Goal: Task Accomplishment & Management: Complete application form

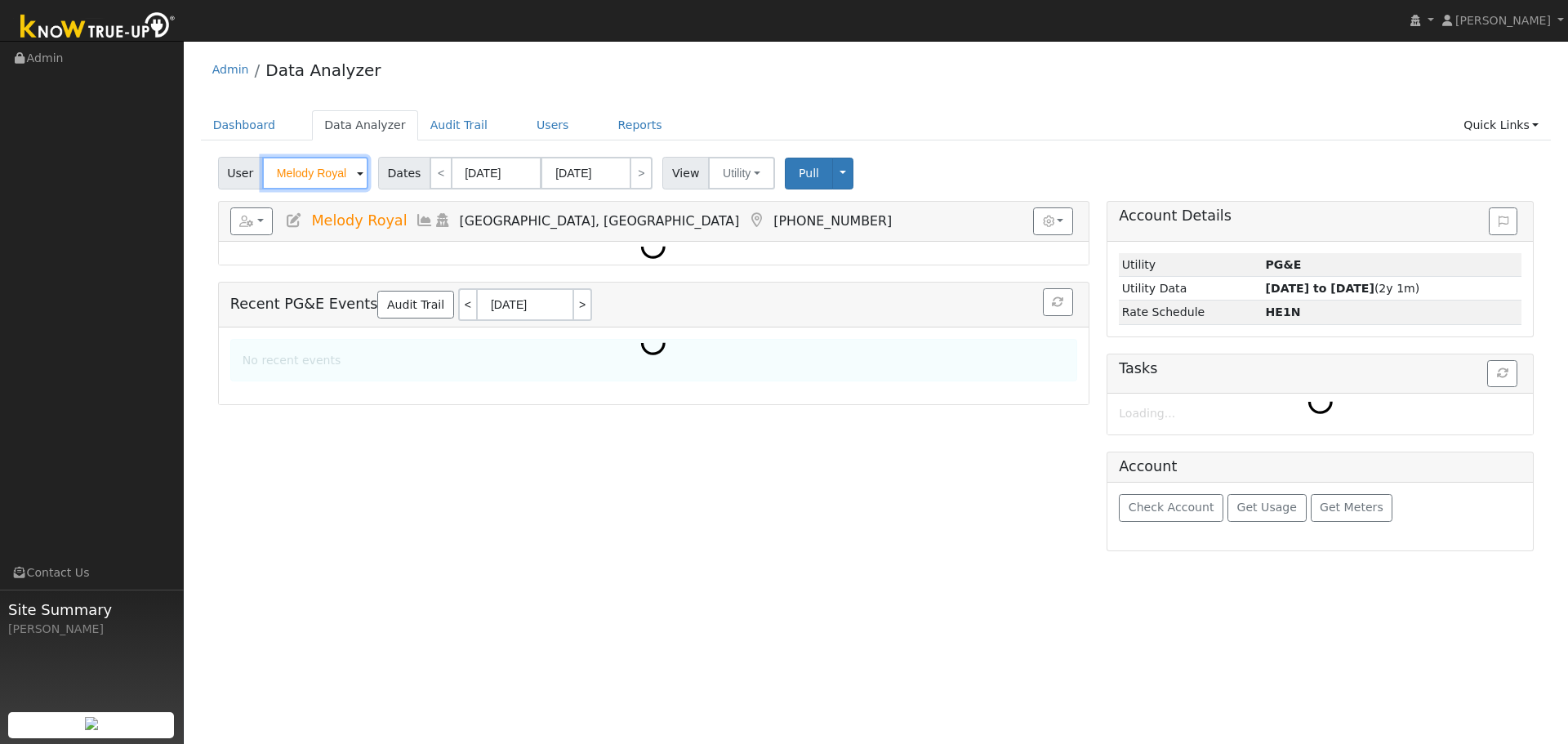
click at [303, 171] on input "Melody Royal" at bounding box center [315, 173] width 107 height 33
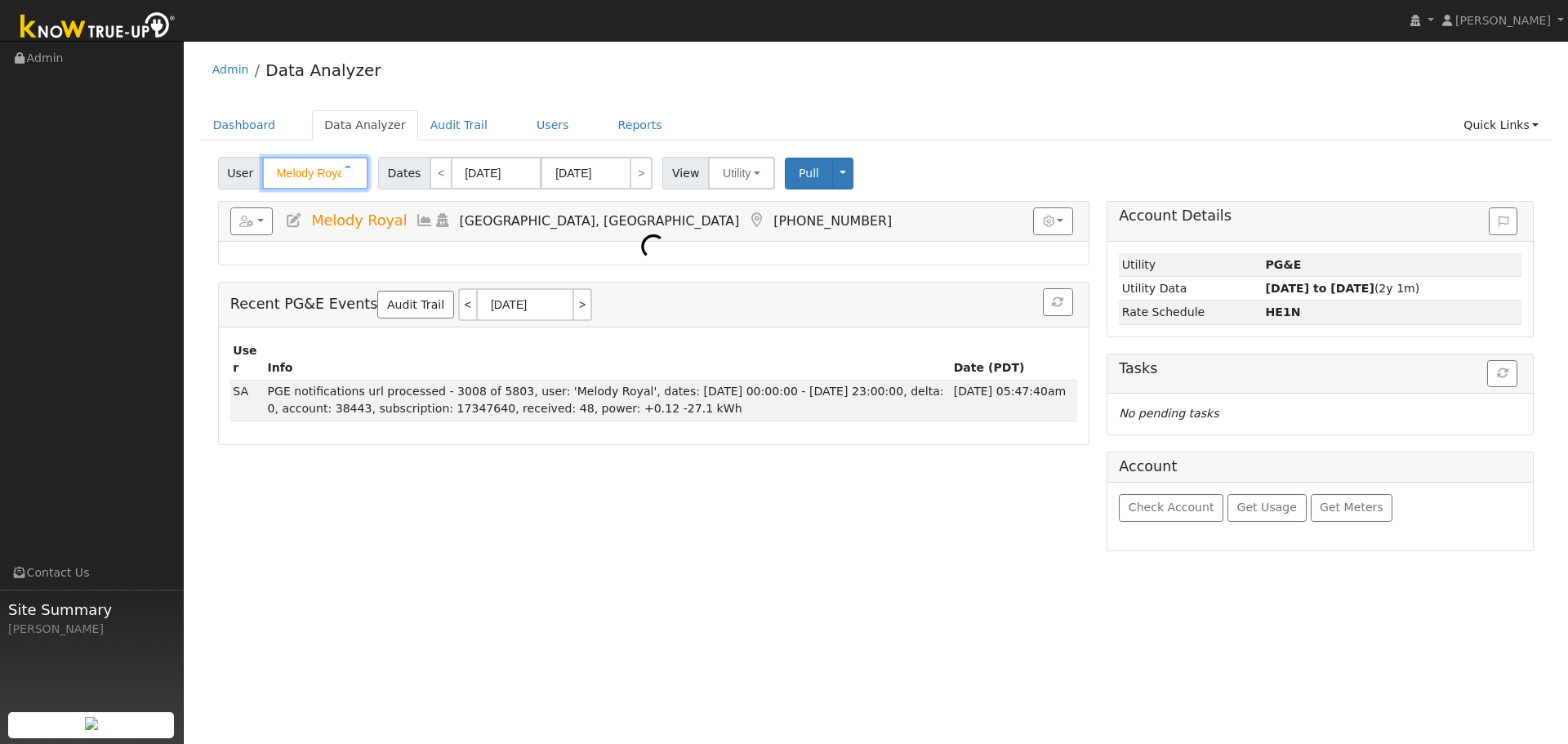
click at [303, 171] on input "Melody Royal" at bounding box center [315, 173] width 107 height 33
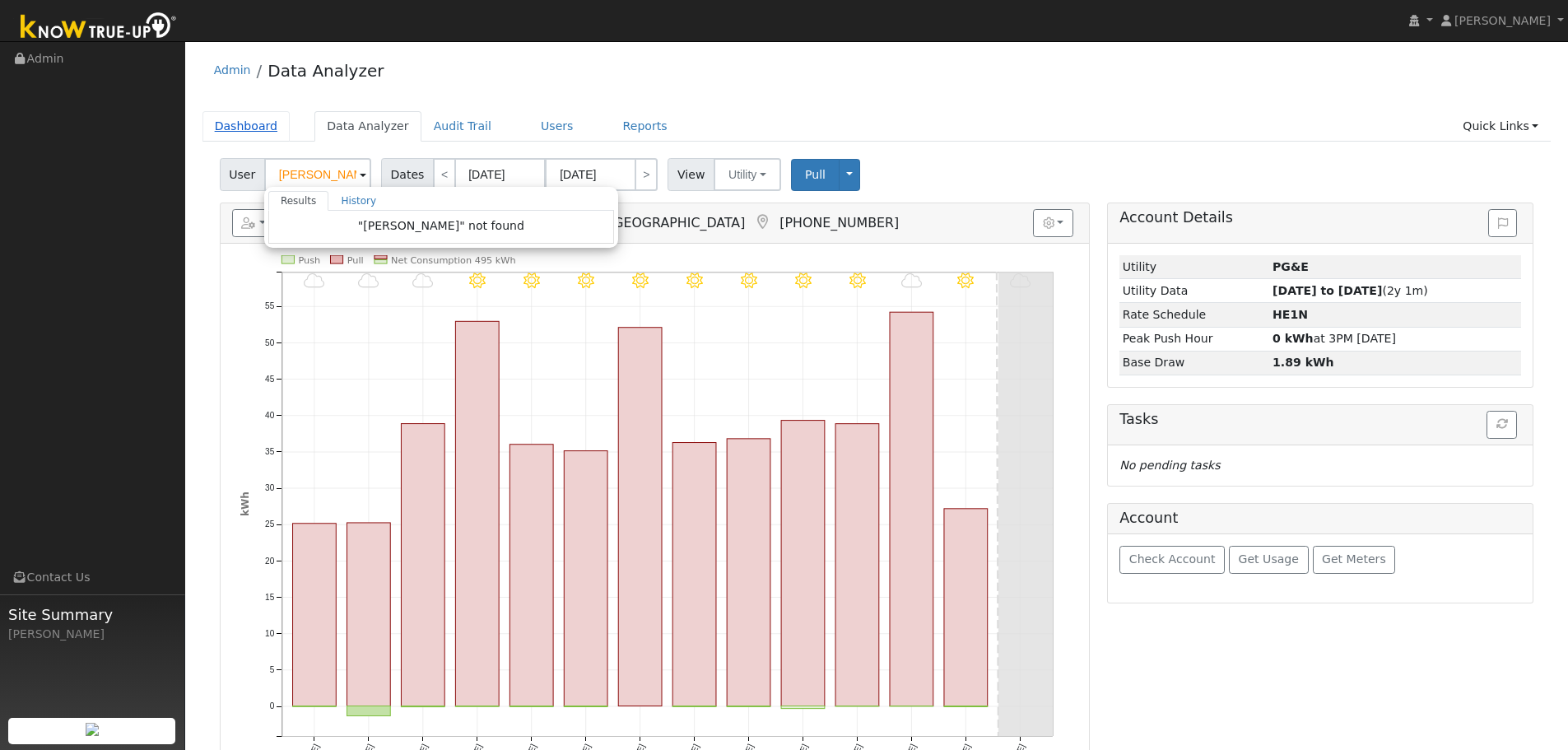
click at [245, 132] on link "Dashboard" at bounding box center [246, 126] width 88 height 30
type input "Melody Royal"
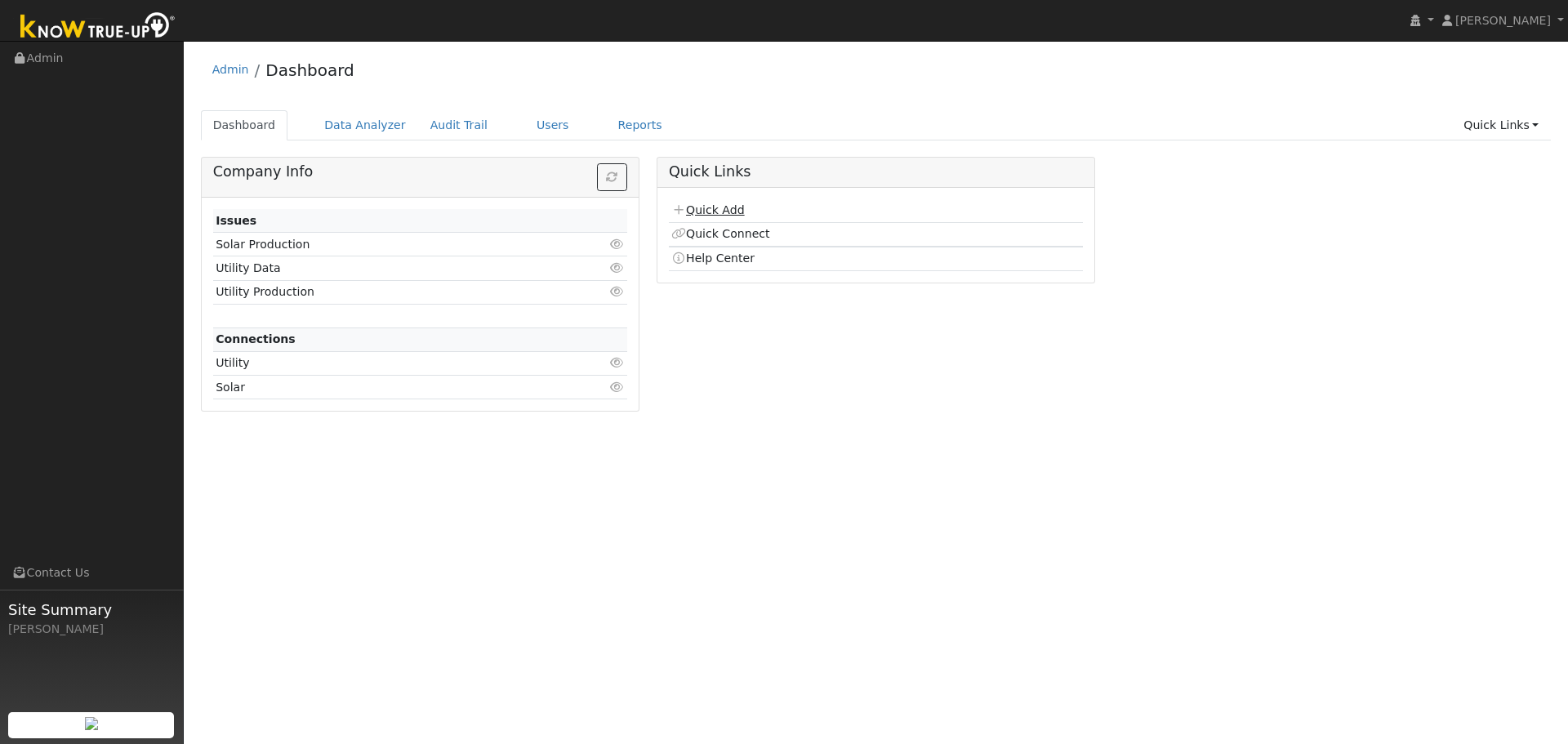
click at [715, 216] on link "Quick Add" at bounding box center [707, 210] width 73 height 13
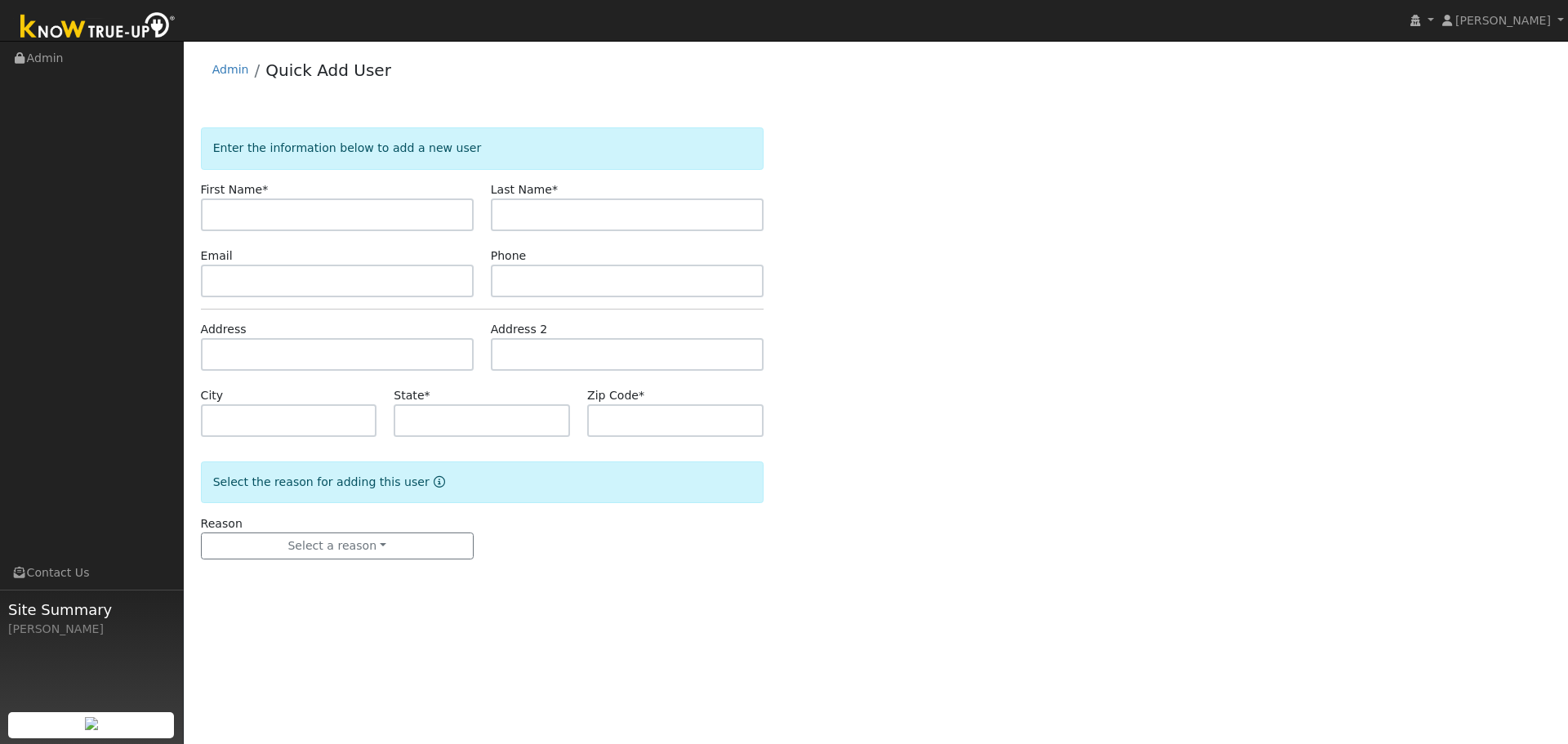
click at [309, 225] on input "text" at bounding box center [336, 214] width 273 height 33
type input "Paul"
type input "McGuire"
click at [253, 292] on input "text" at bounding box center [336, 280] width 273 height 33
paste input "paulmcguire6800@gmail.com"
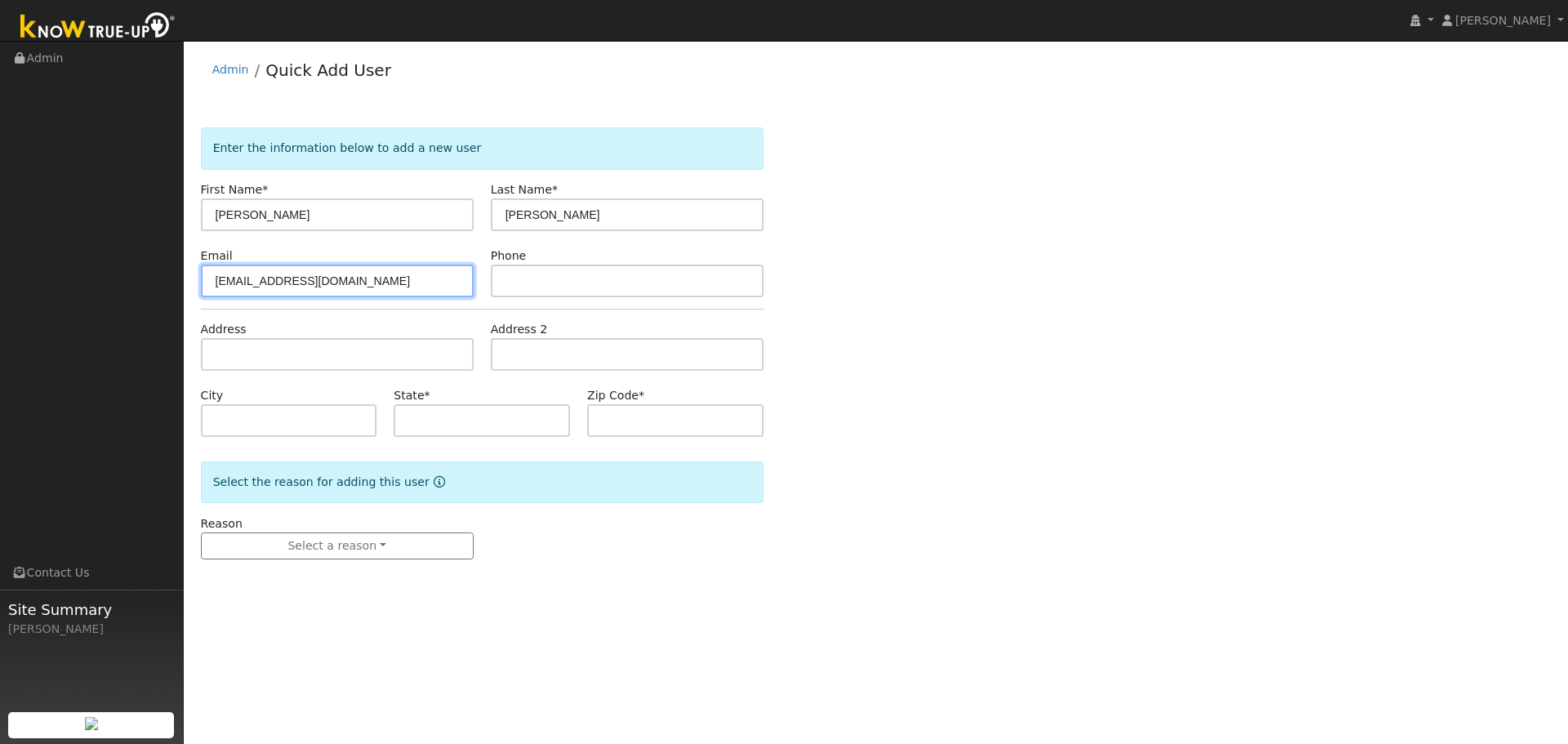
type input "paulmcguire6800@gmail.com"
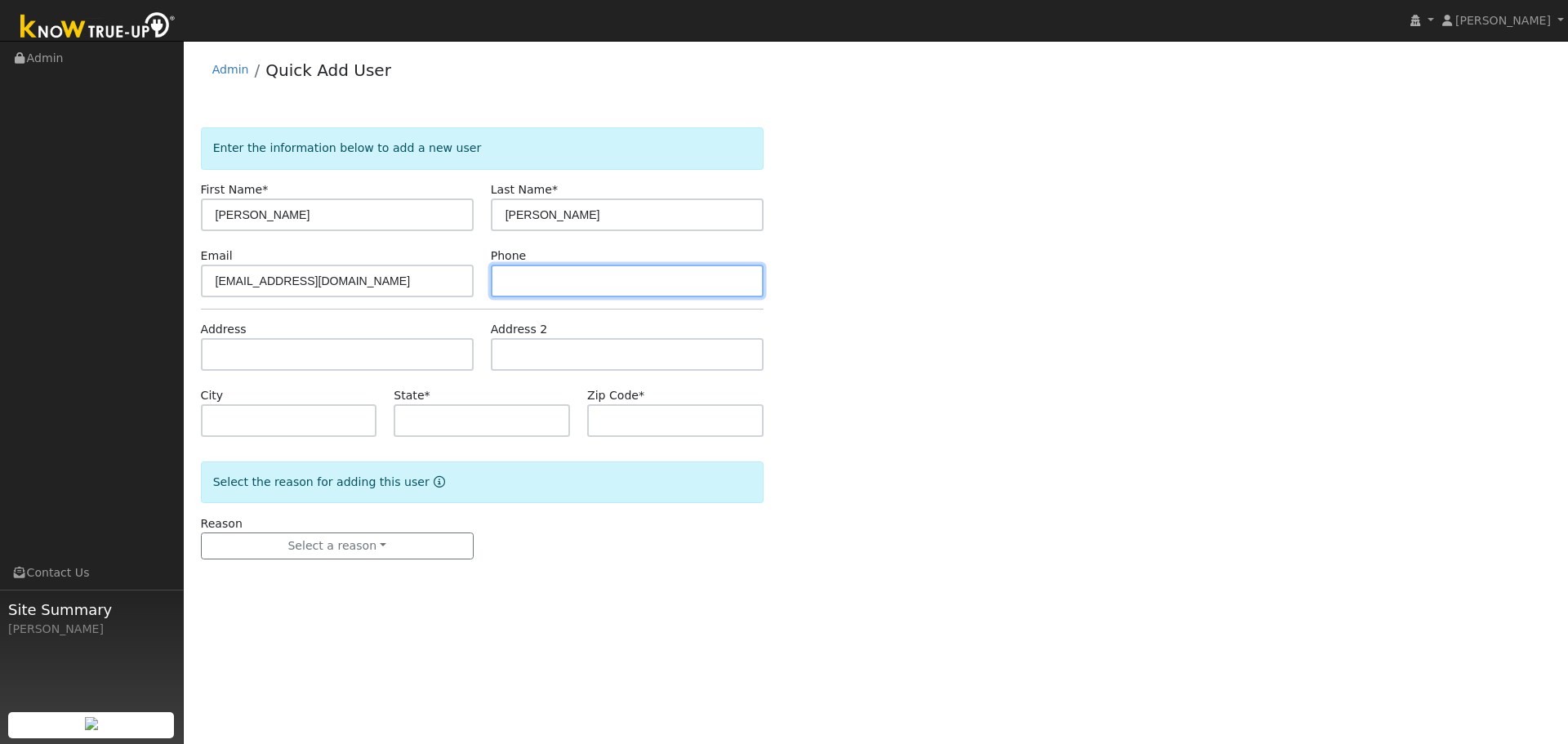
click at [541, 275] on input "text" at bounding box center [627, 280] width 273 height 33
paste input "7073016800"
type input "7073016800"
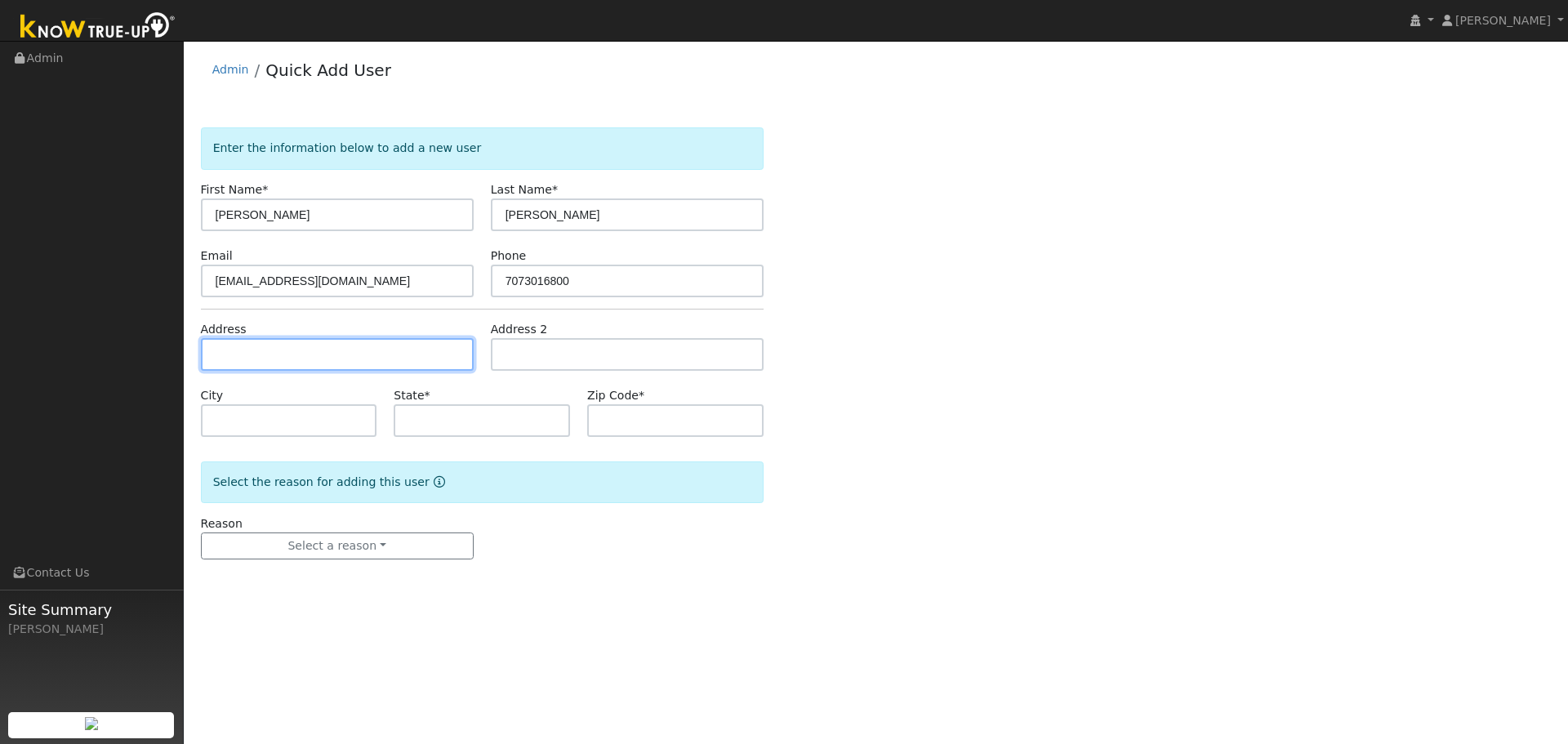
click at [303, 358] on input "text" at bounding box center [336, 354] width 273 height 33
paste input "22 Tranquility Lane"
type input "22 Tranquility Lane"
type input "Vacaville"
type input "CA"
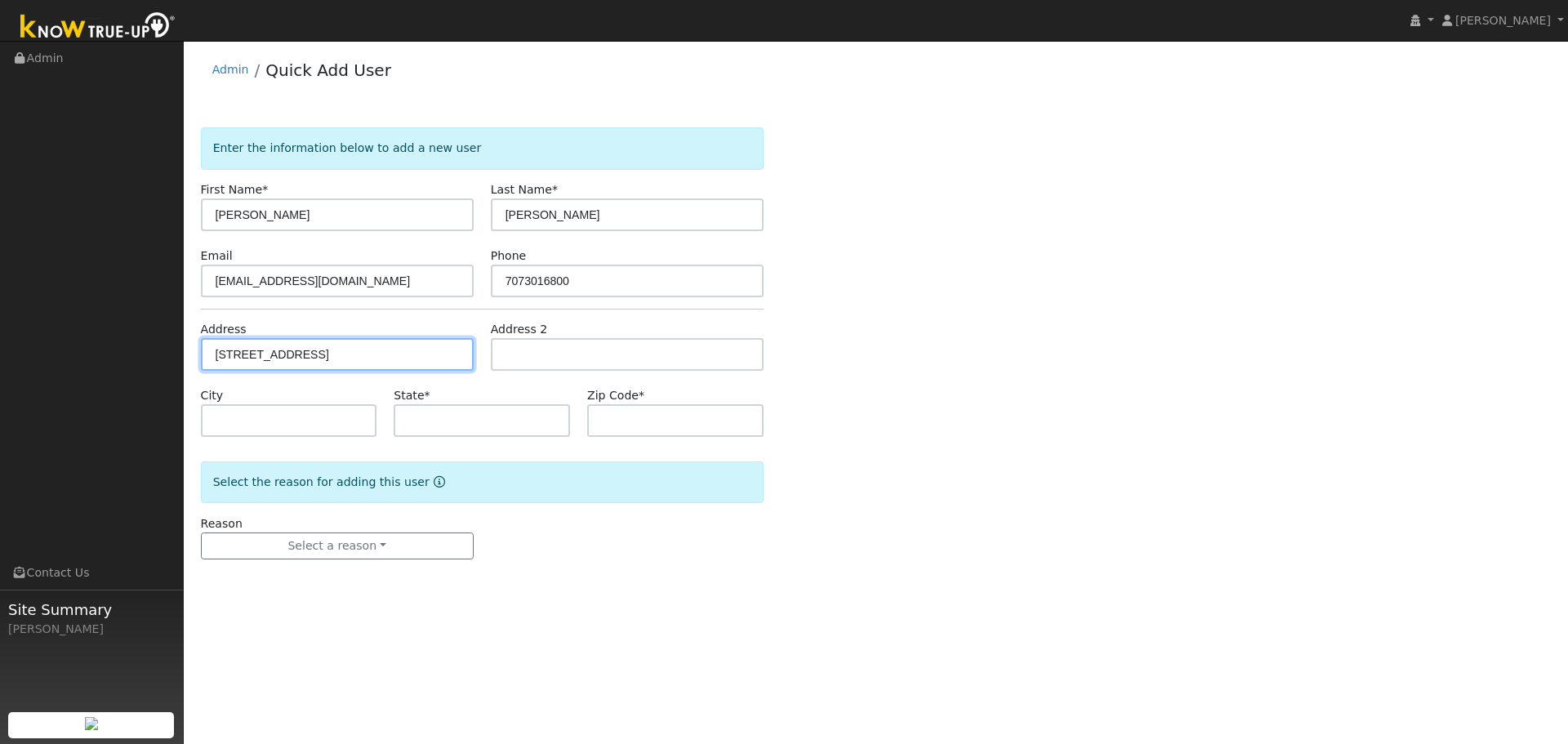
type input "95688"
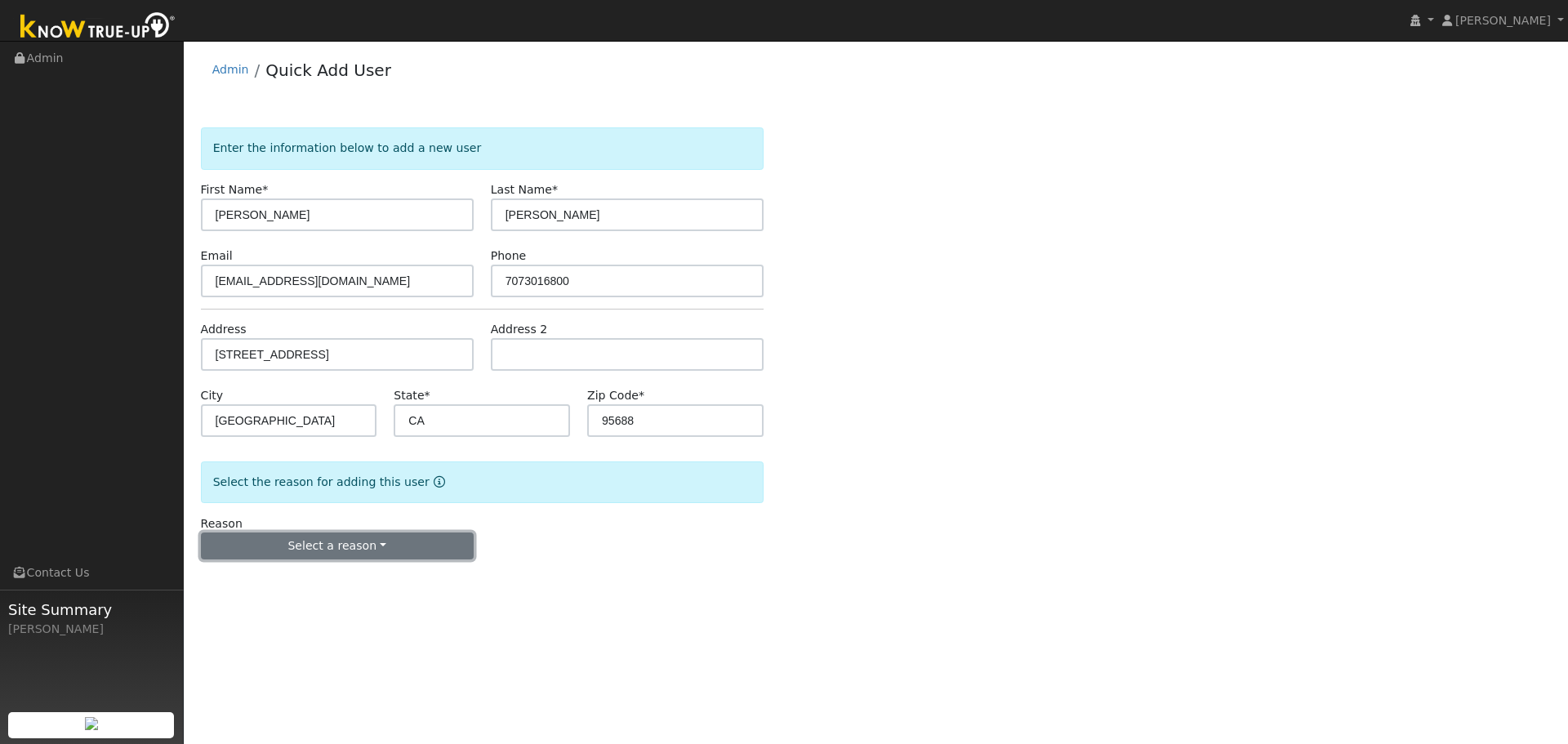
click at [355, 547] on button "Select a reason" at bounding box center [336, 546] width 273 height 28
click at [259, 590] on link "New lead" at bounding box center [291, 579] width 180 height 23
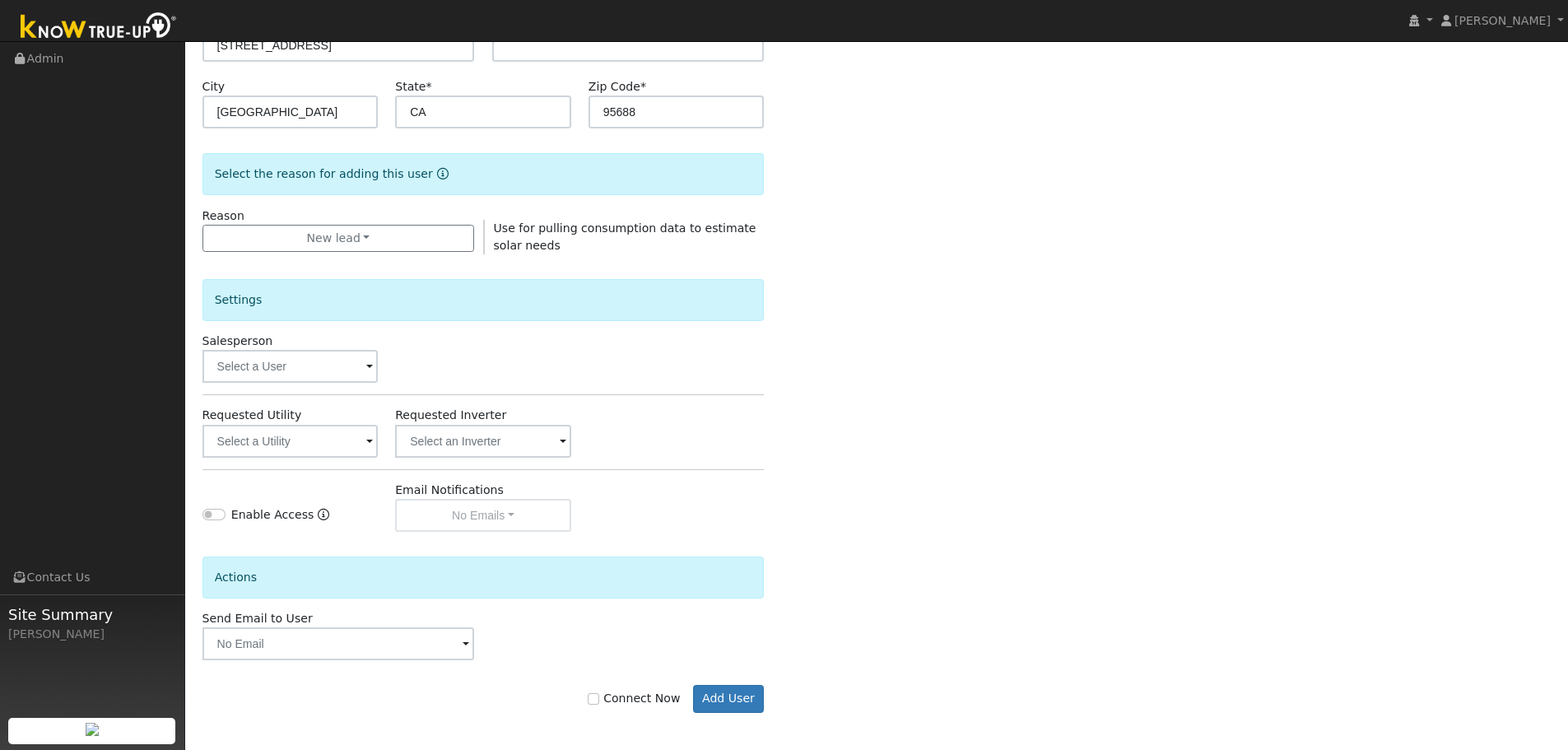
scroll to position [316, 0]
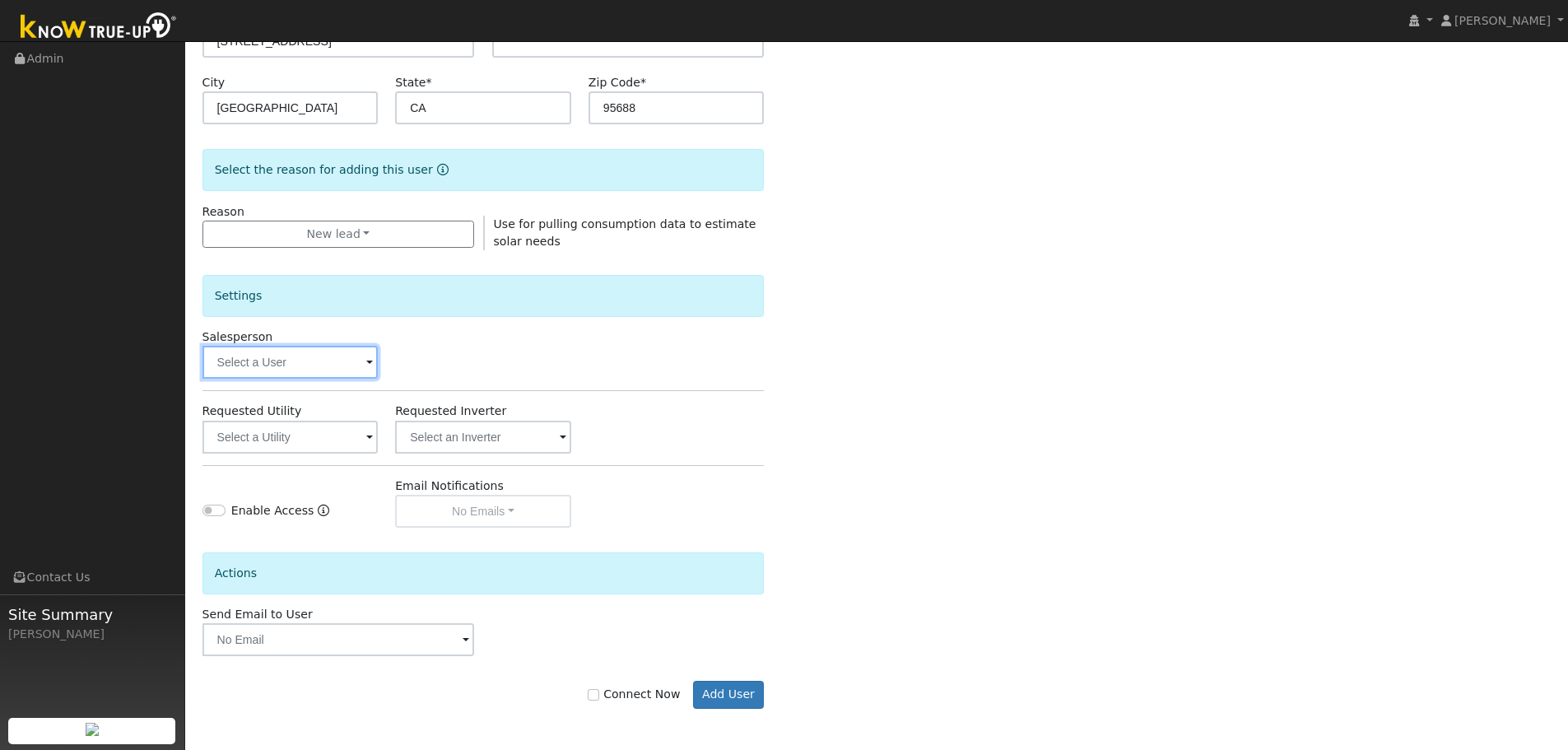
click at [271, 361] on input "text" at bounding box center [290, 362] width 176 height 33
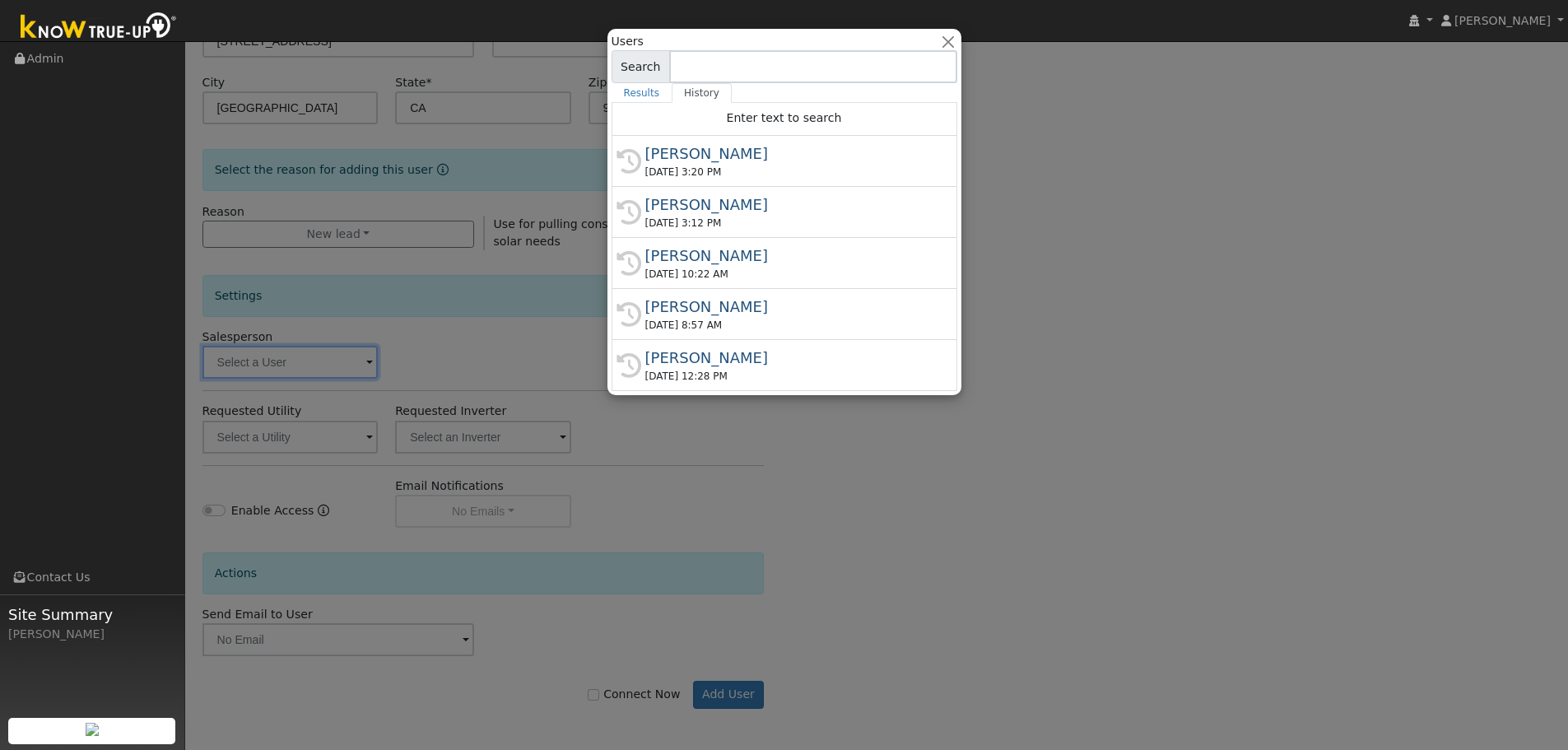
click at [716, 68] on input at bounding box center [813, 66] width 288 height 33
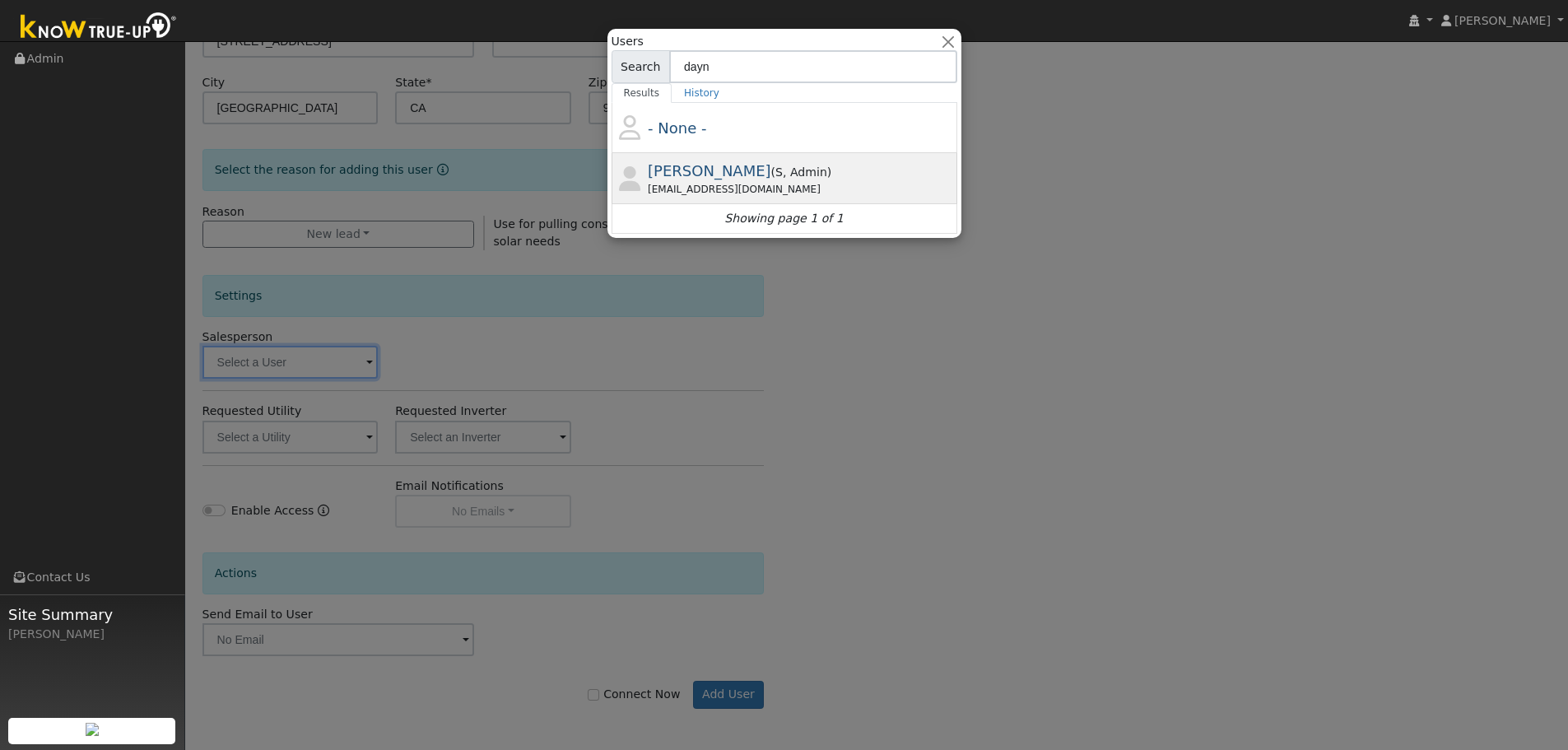
type input "dayn"
click at [716, 175] on span "Dayne Litchfield" at bounding box center [710, 171] width 123 height 17
type input "Dayne Litchfield"
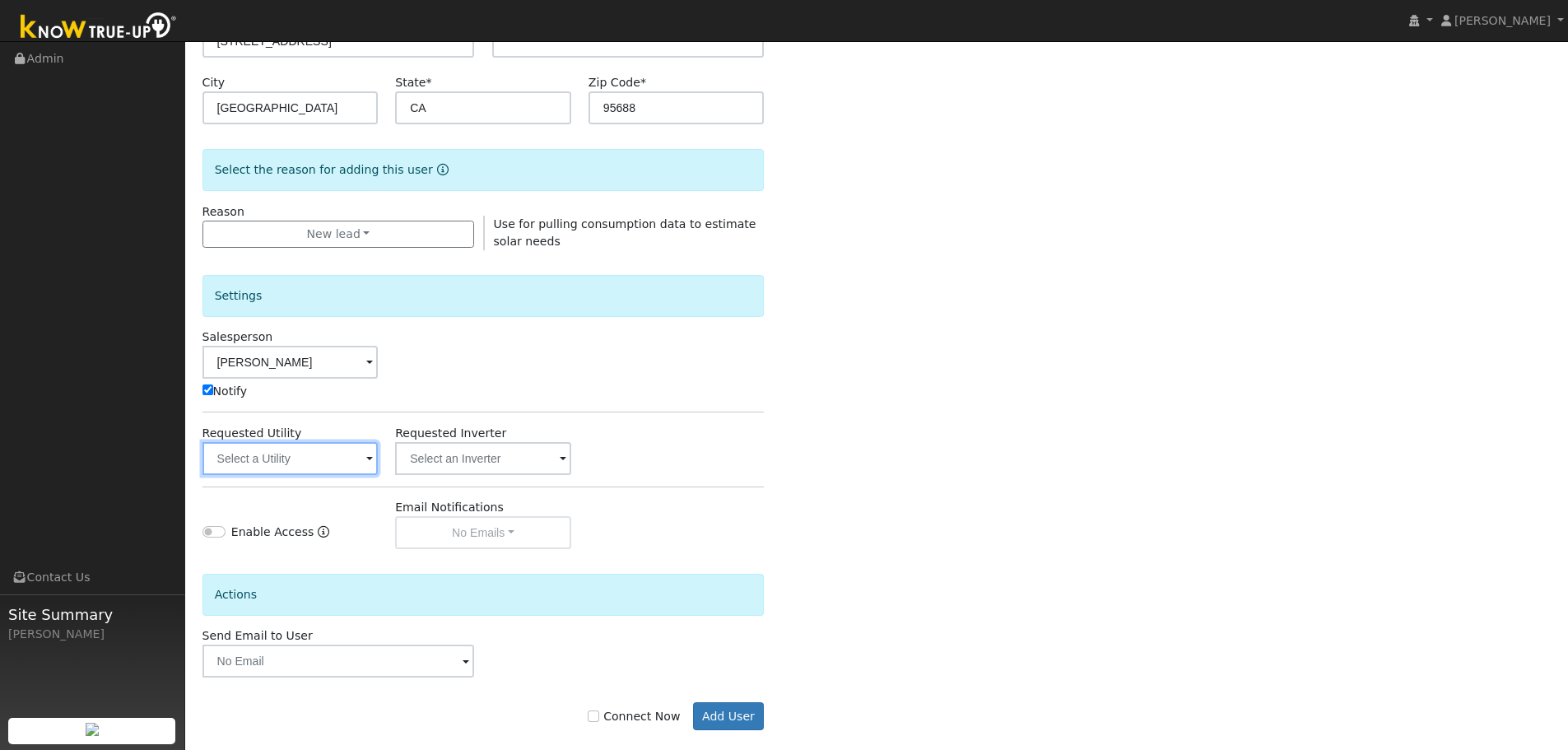
click at [276, 459] on input "text" at bounding box center [290, 458] width 176 height 33
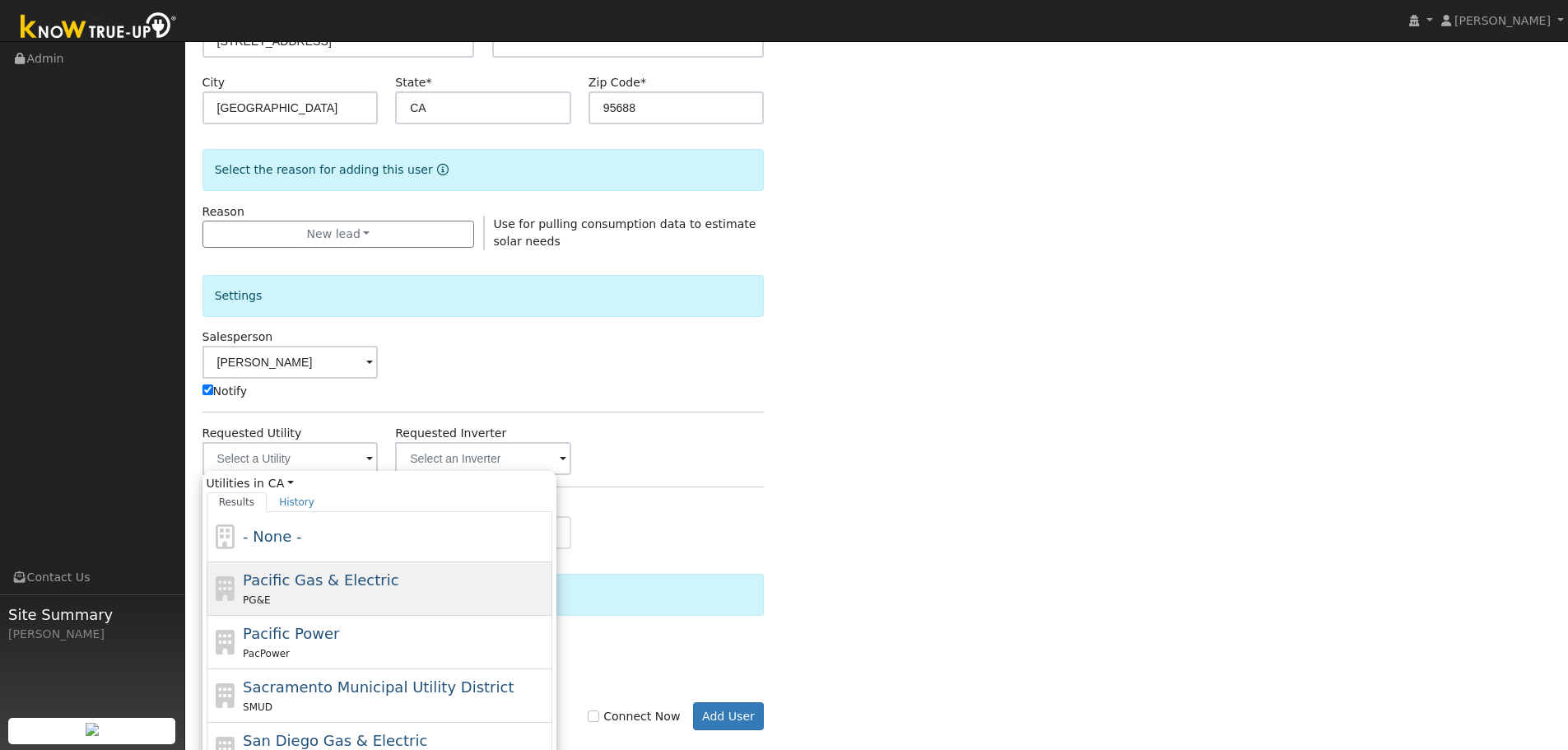
click at [303, 572] on span "Pacific Gas & Electric" at bounding box center [321, 579] width 156 height 17
type input "Pacific Gas & Electric"
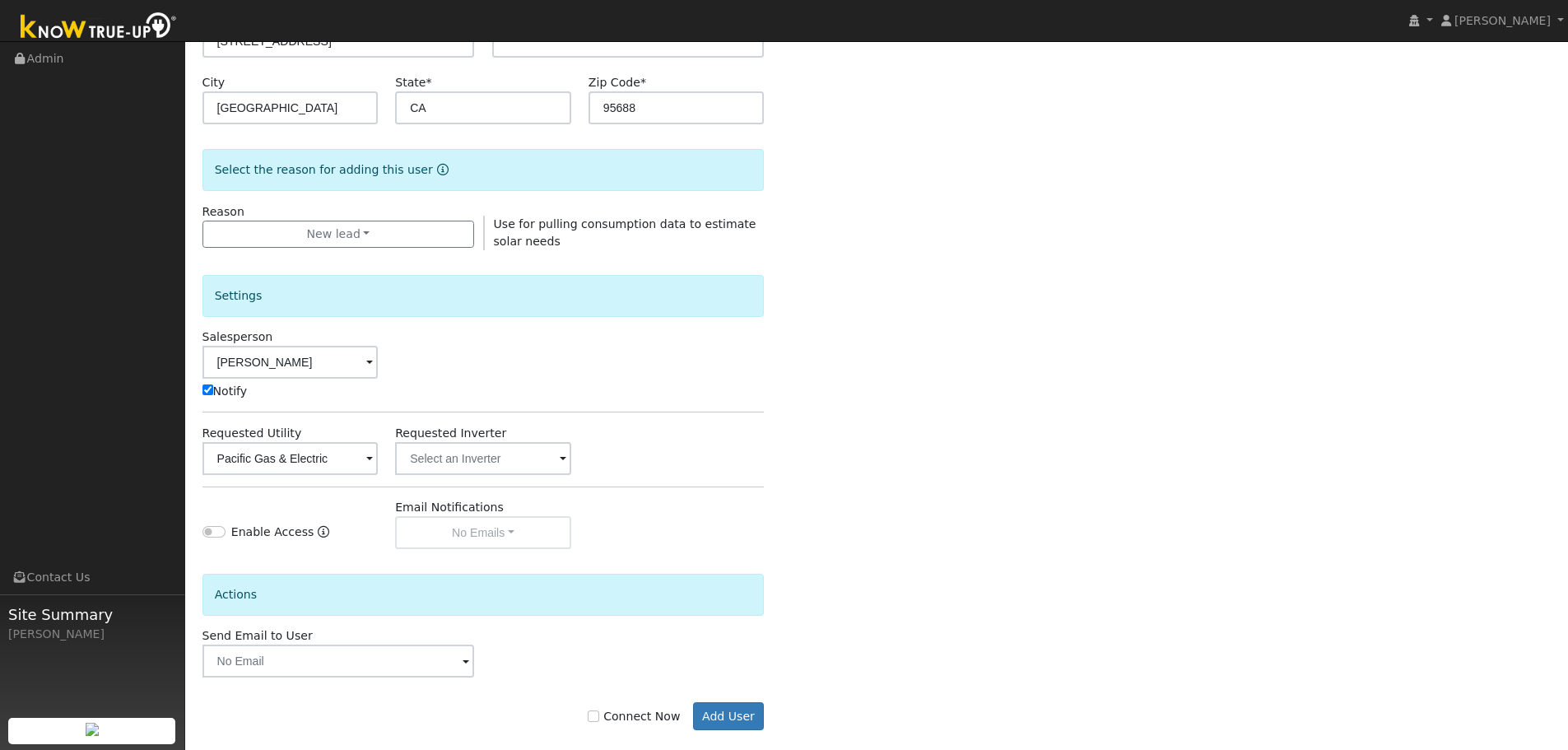
click at [645, 718] on label "Connect Now" at bounding box center [633, 716] width 92 height 17
click at [599, 718] on input "Connect Now" at bounding box center [594, 716] width 12 height 12
checkbox input "true"
click at [771, 722] on div "Connect Now Add User" at bounding box center [483, 715] width 579 height 28
click at [749, 721] on button "Add User" at bounding box center [728, 715] width 72 height 28
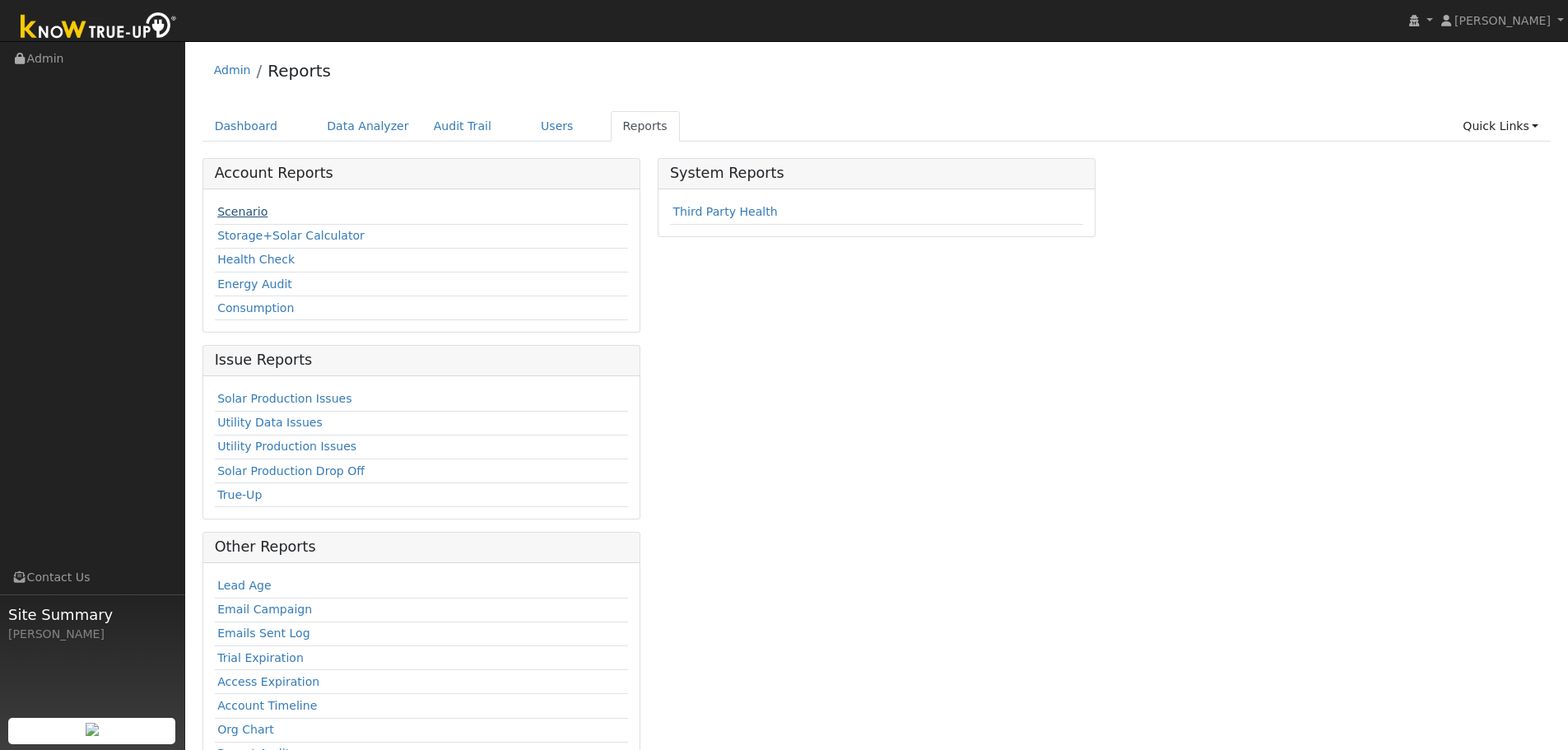
click at [249, 211] on link "Scenario" at bounding box center [242, 211] width 50 height 14
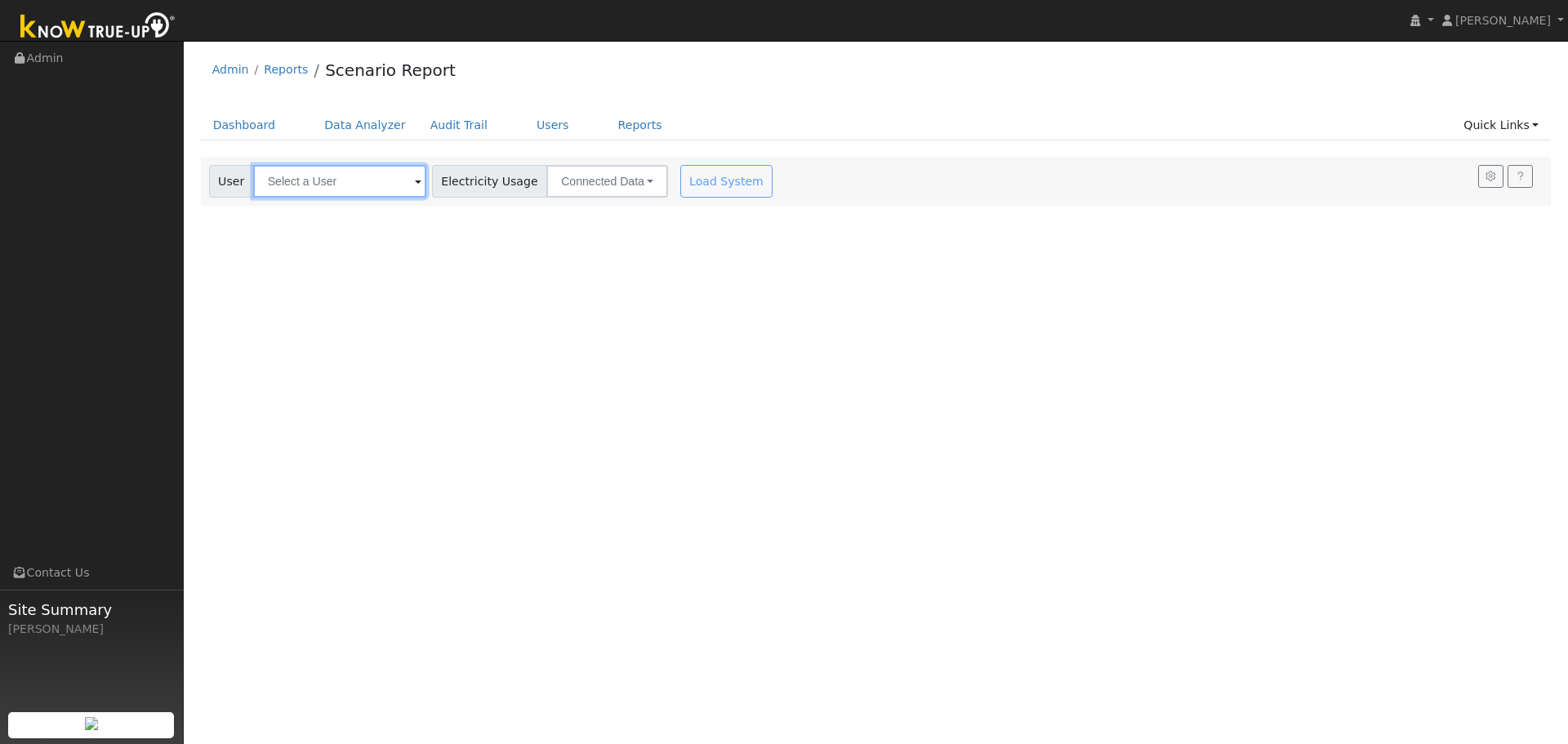
click at [351, 177] on input "text" at bounding box center [340, 181] width 173 height 33
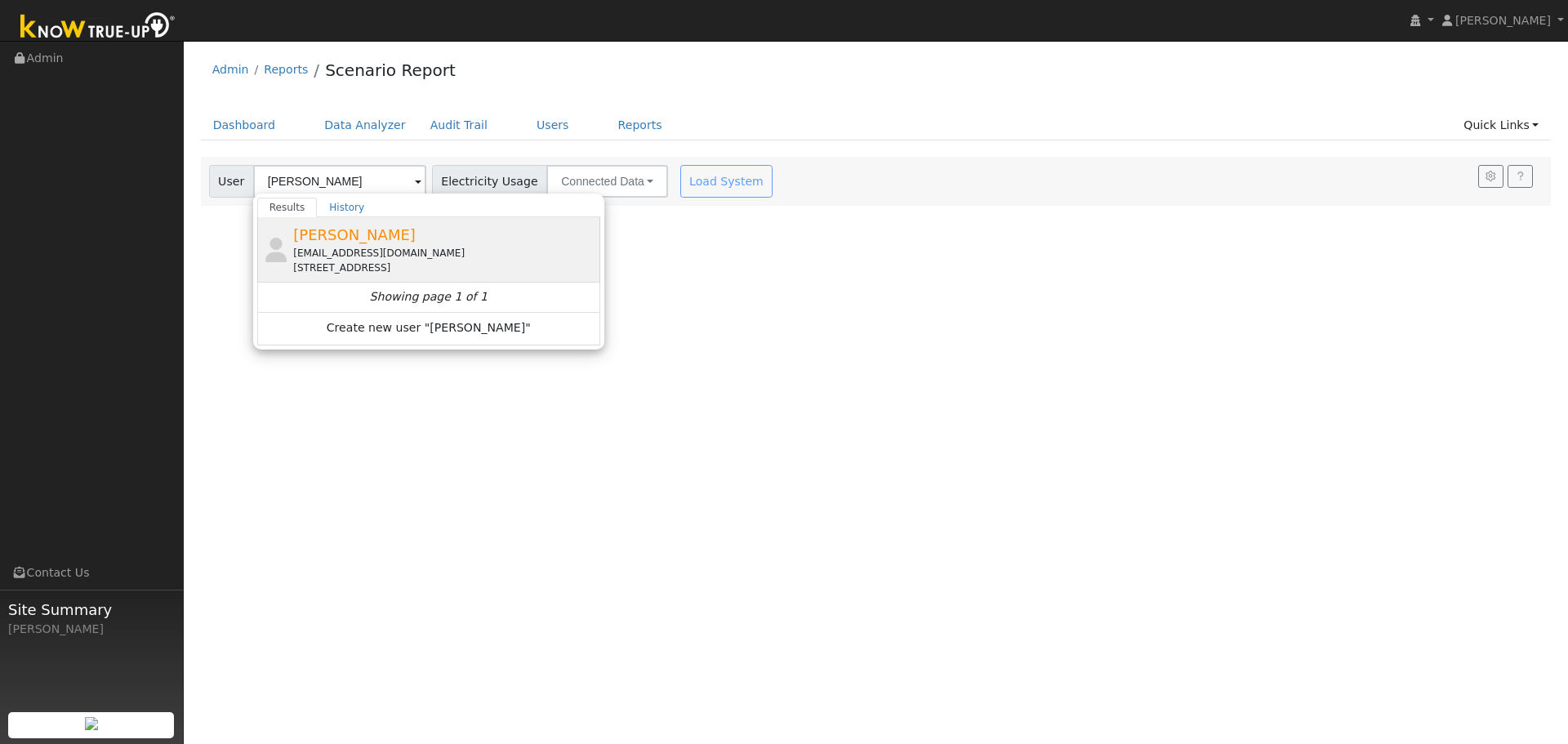
click at [385, 252] on div "paulmcguire6800@gmail.com" at bounding box center [444, 253] width 303 height 15
type input "Paul McGuire"
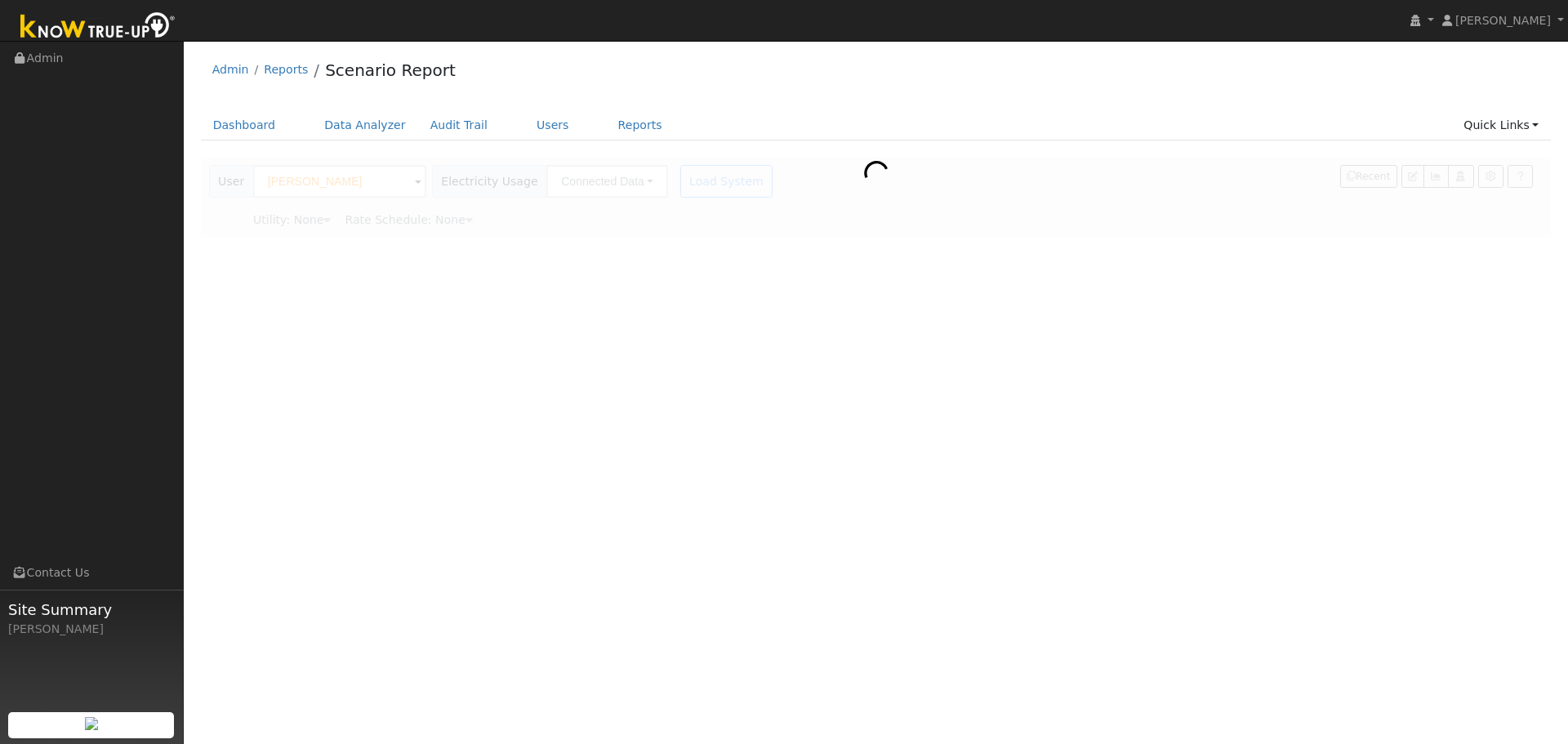
type input "Pacific Gas & Electric"
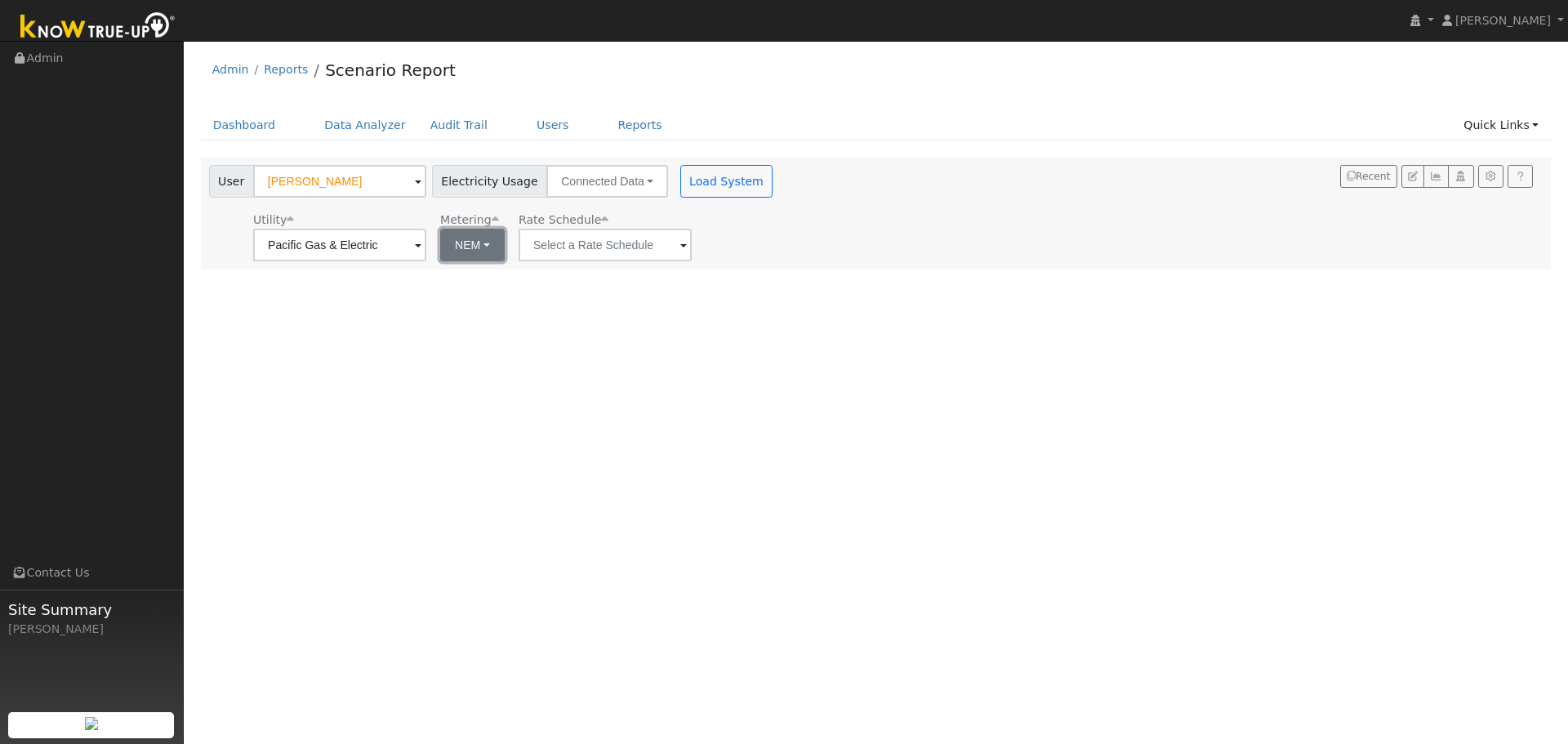
click at [487, 235] on button "NEM" at bounding box center [472, 244] width 65 height 33
click at [605, 242] on input "text" at bounding box center [605, 244] width 173 height 33
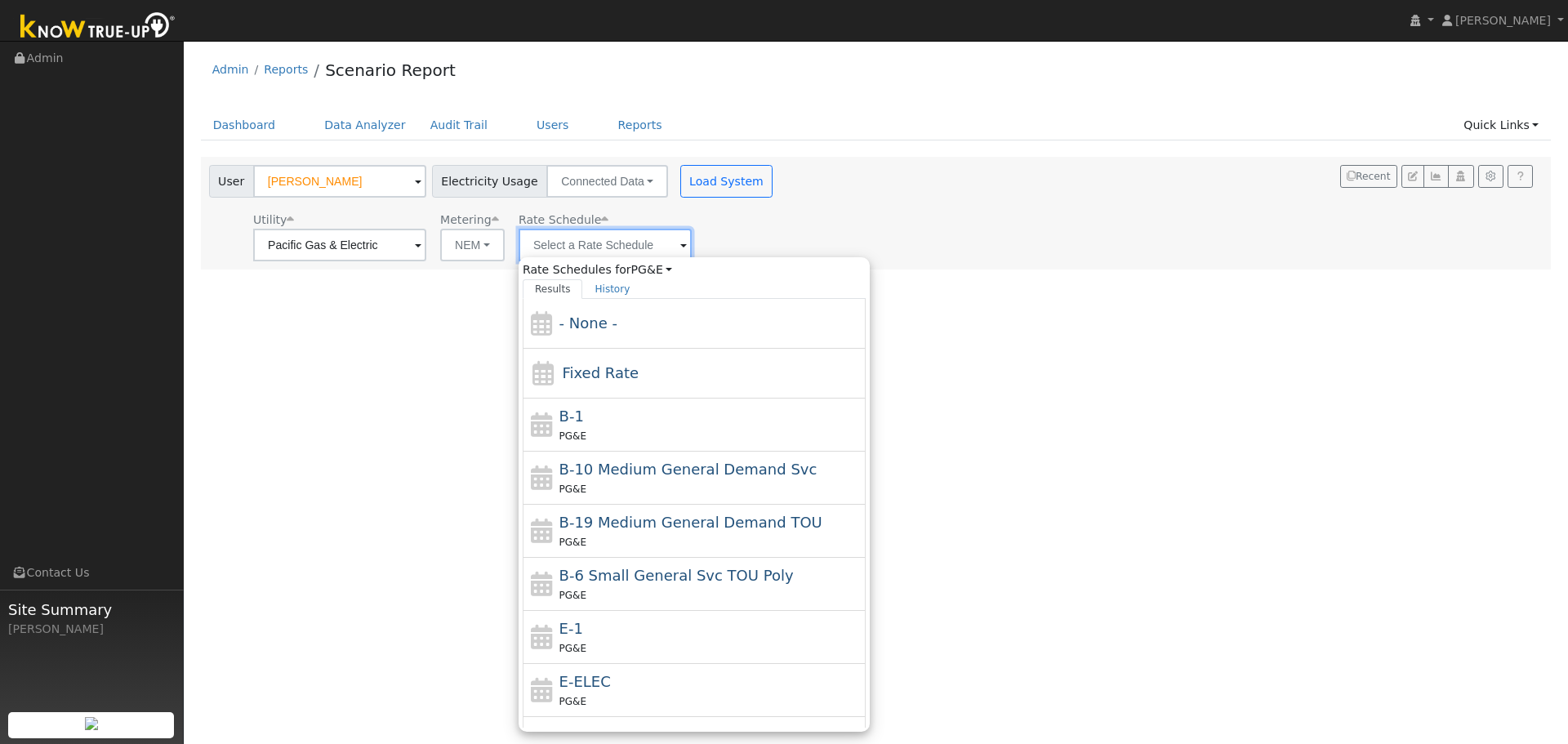
click at [605, 242] on input "text" at bounding box center [605, 244] width 173 height 33
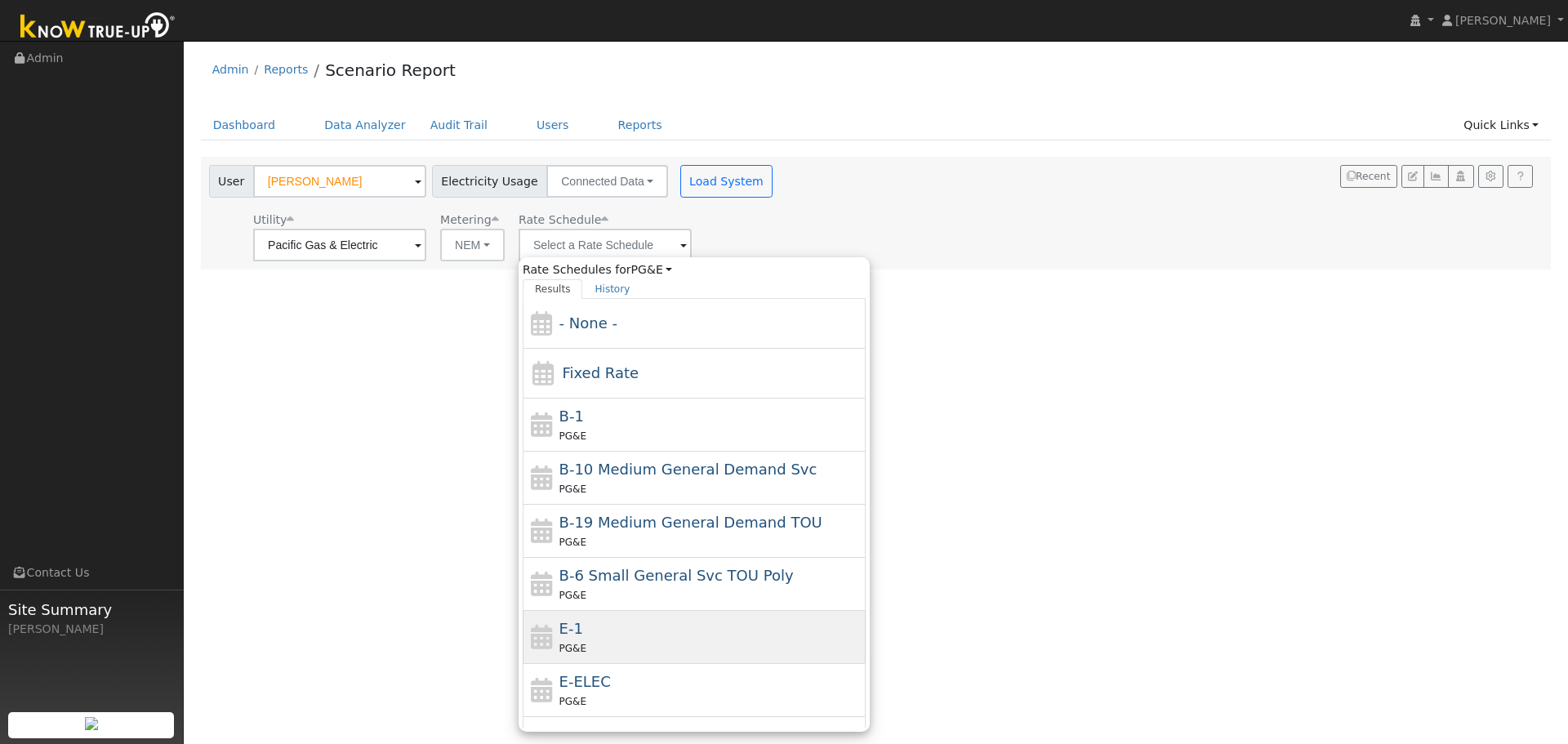
click at [572, 631] on span "E-1" at bounding box center [571, 628] width 23 height 17
type input "E-1"
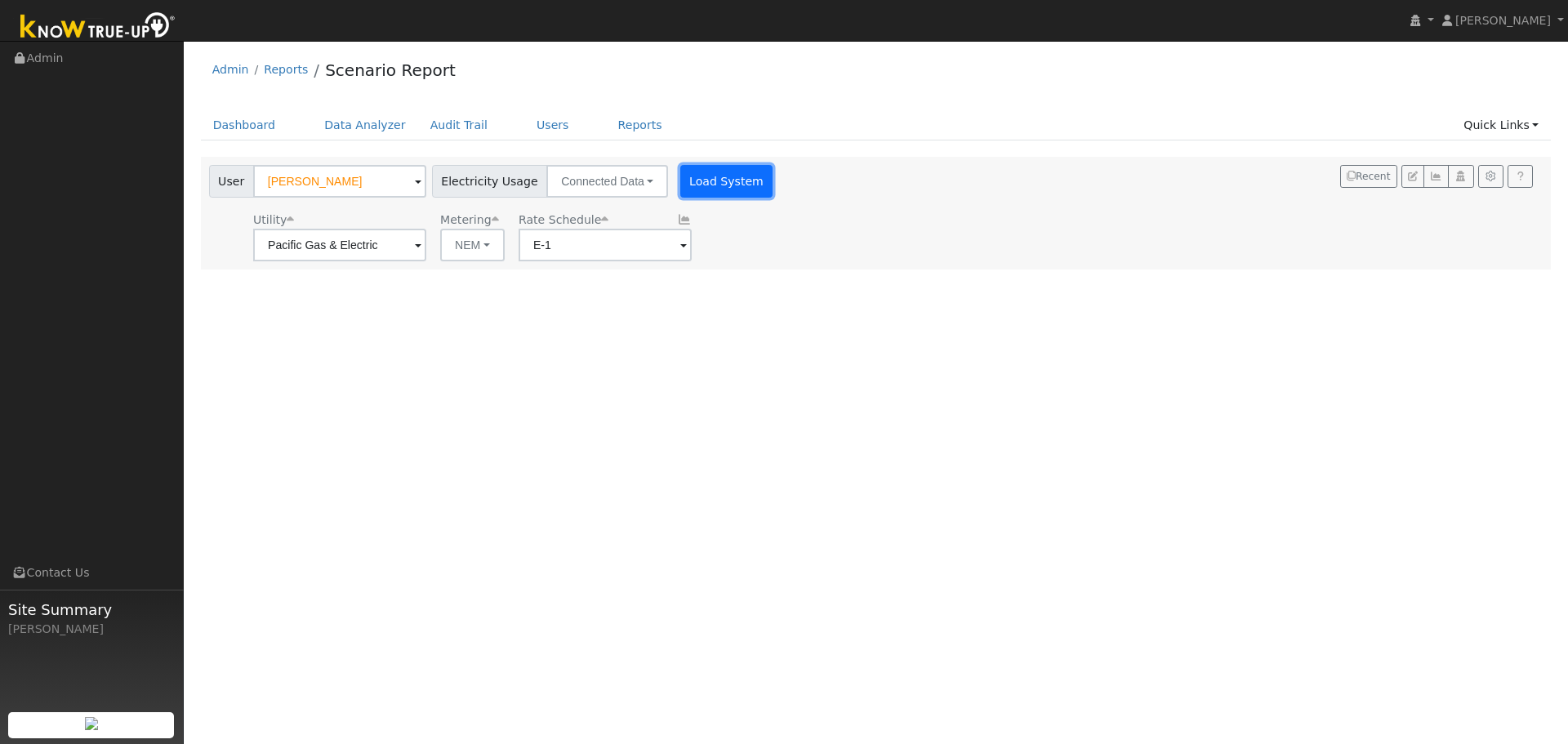
click at [716, 174] on button "Load System" at bounding box center [727, 181] width 93 height 33
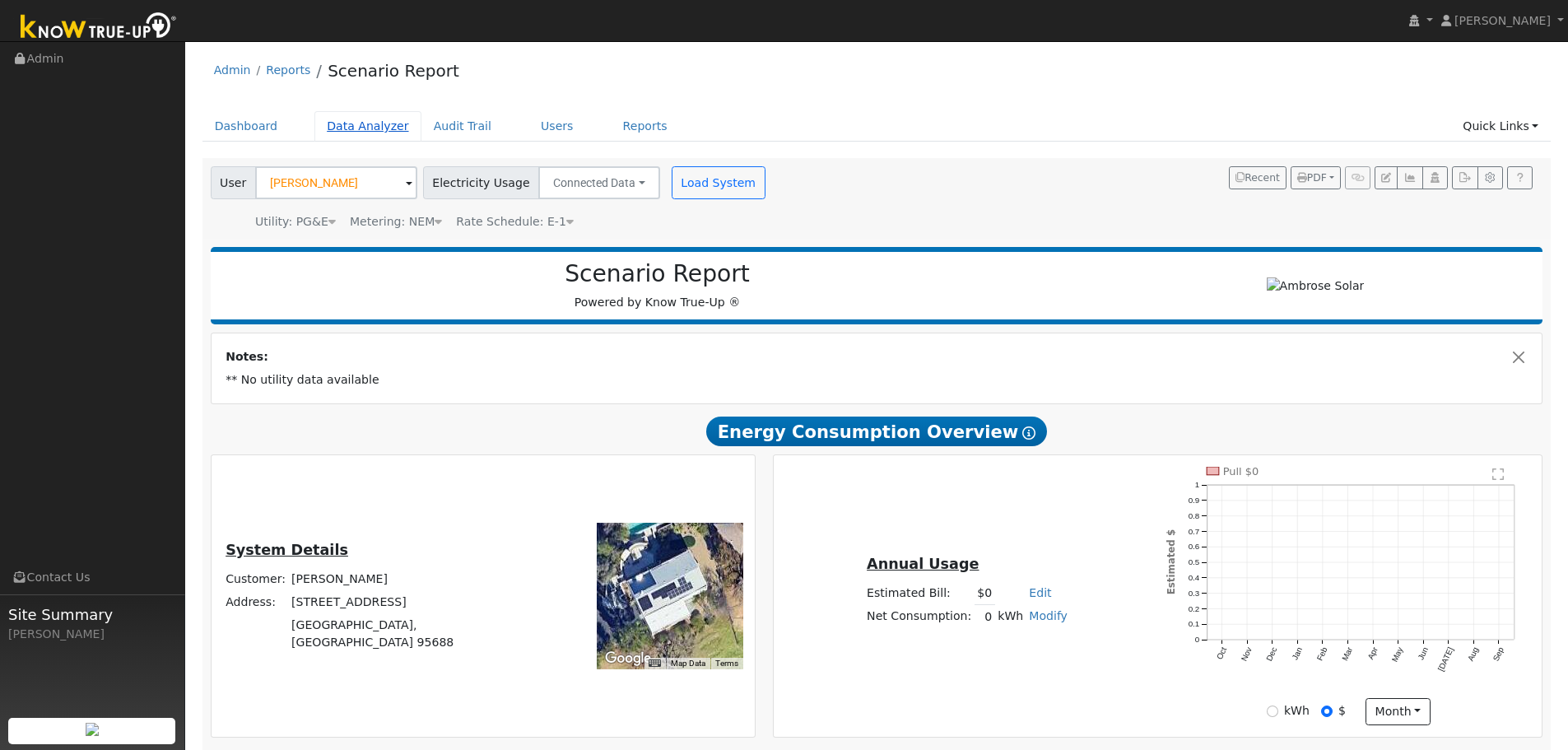
click at [369, 125] on link "Data Analyzer" at bounding box center [368, 126] width 107 height 30
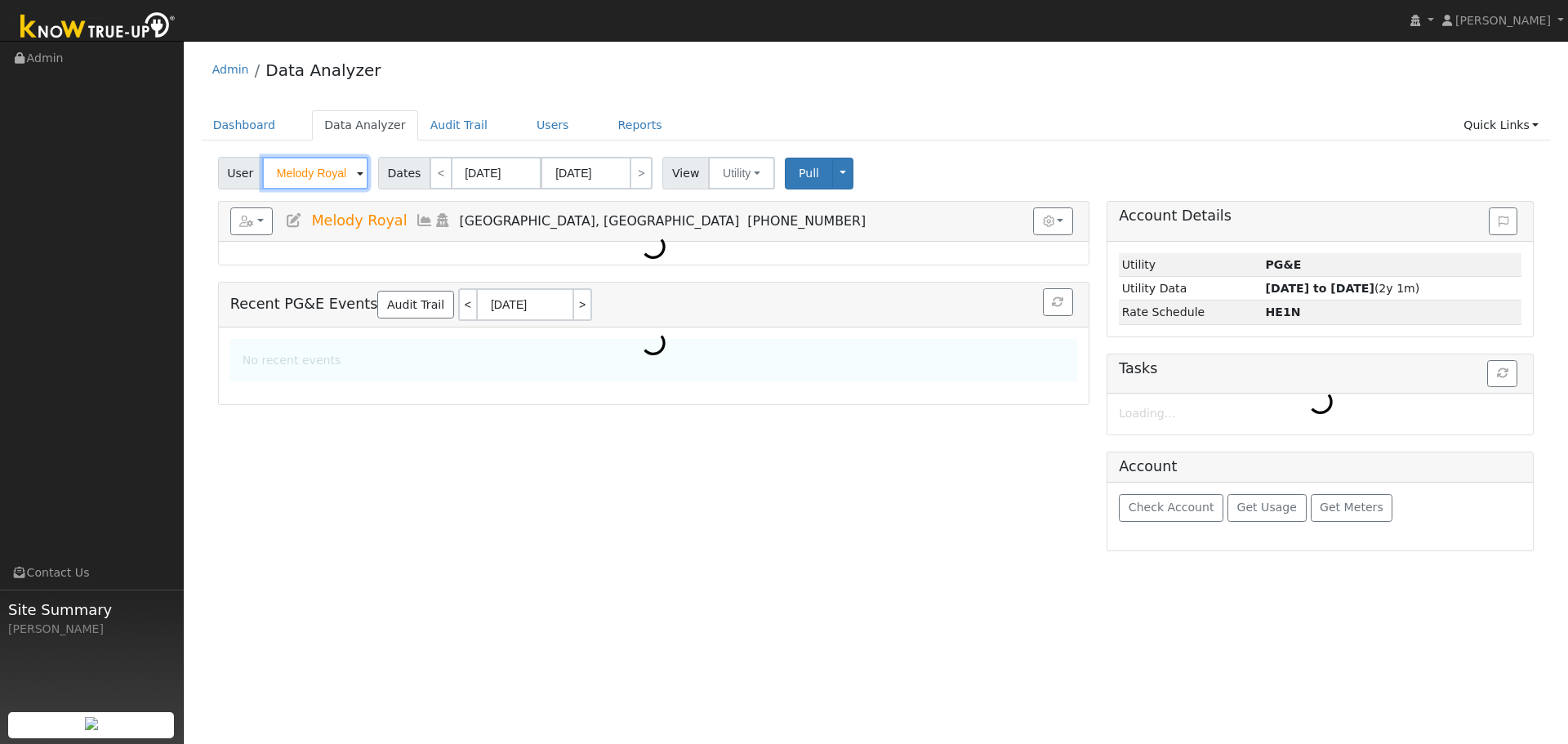
click at [305, 181] on input "Melody Royal" at bounding box center [315, 173] width 107 height 33
click at [305, 180] on input "Melody Royal" at bounding box center [315, 173] width 107 height 33
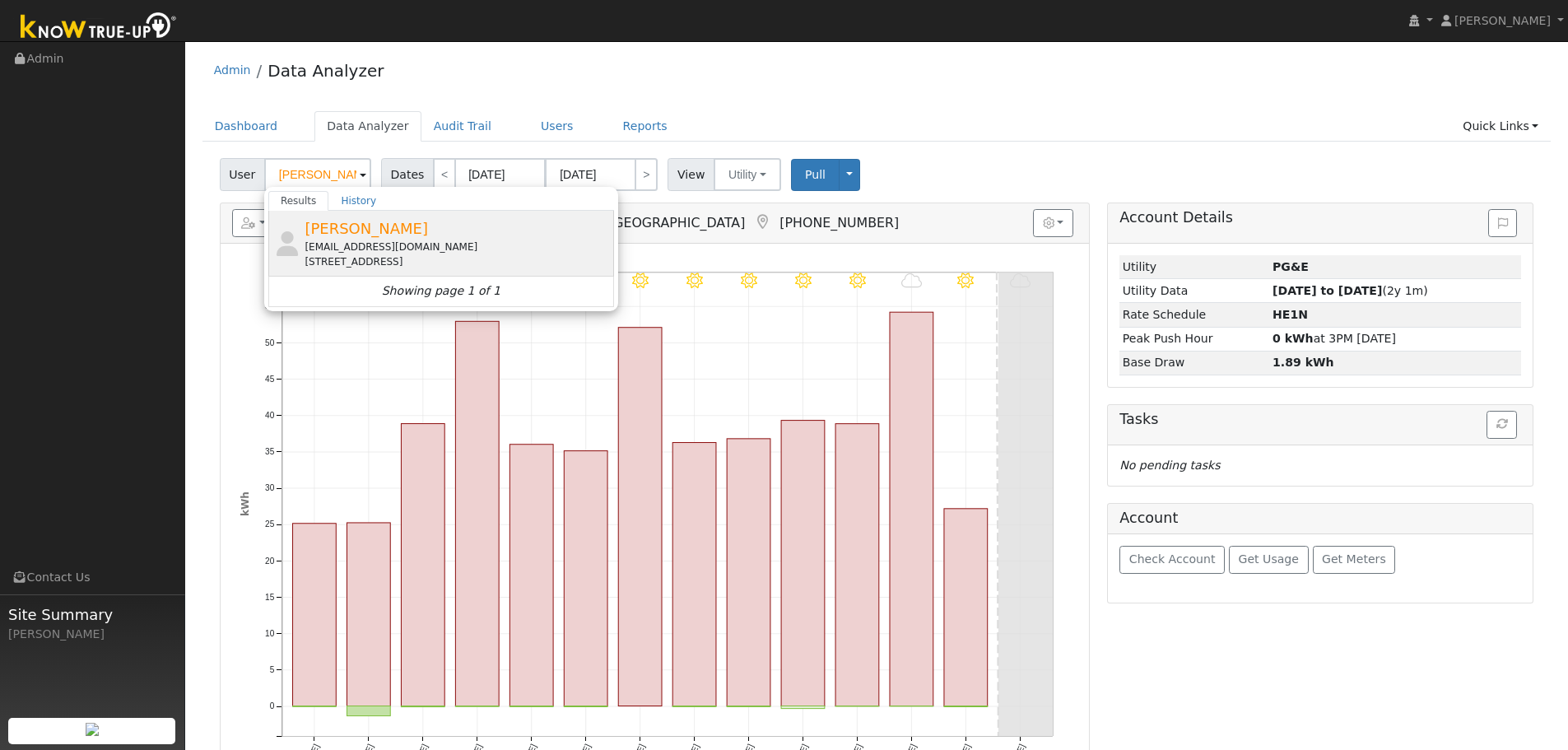
click at [368, 237] on span "Paul McGuire" at bounding box center [366, 228] width 123 height 17
type input "[PERSON_NAME]"
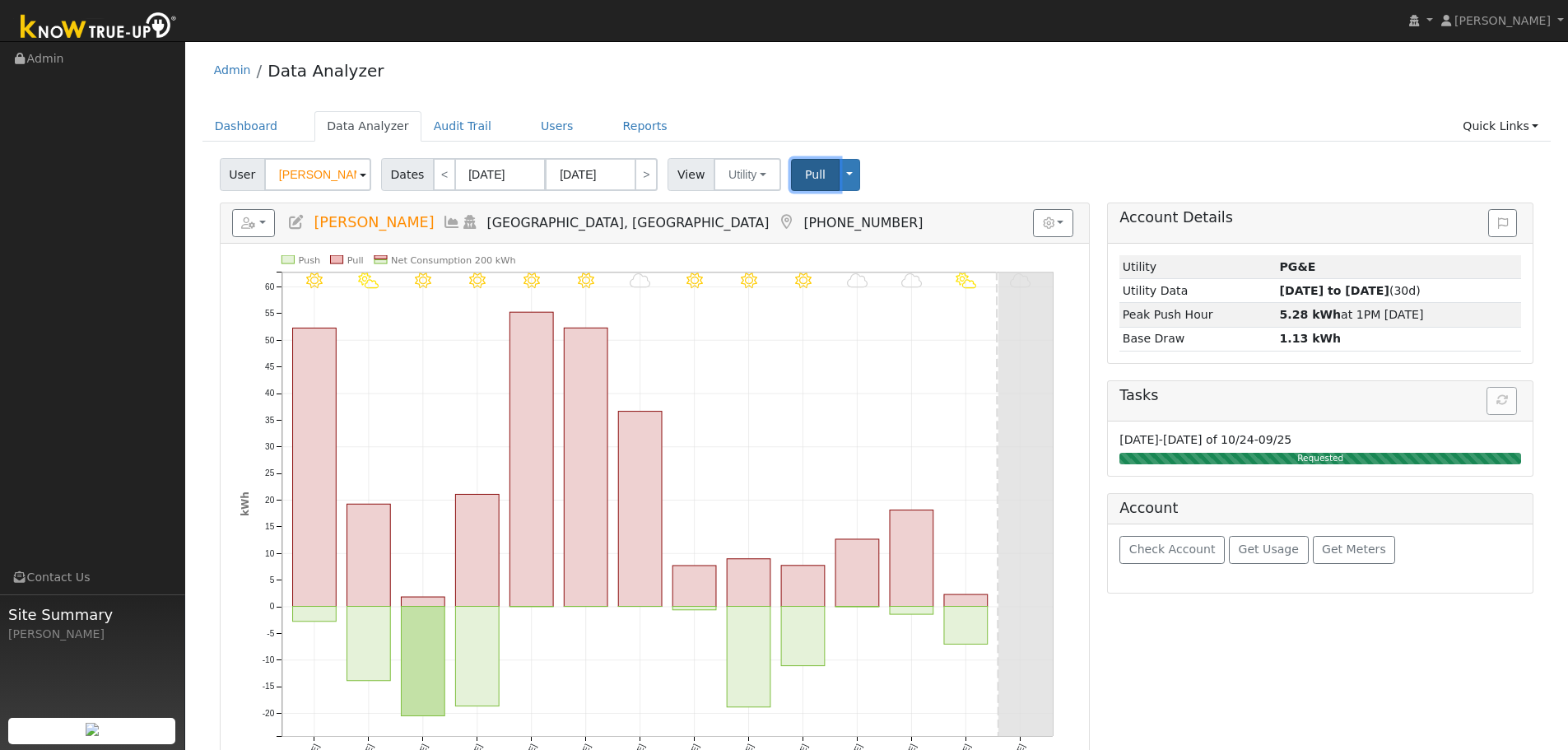
click at [791, 173] on button "Pull" at bounding box center [814, 175] width 48 height 32
click at [611, 130] on link "Reports" at bounding box center [645, 126] width 69 height 30
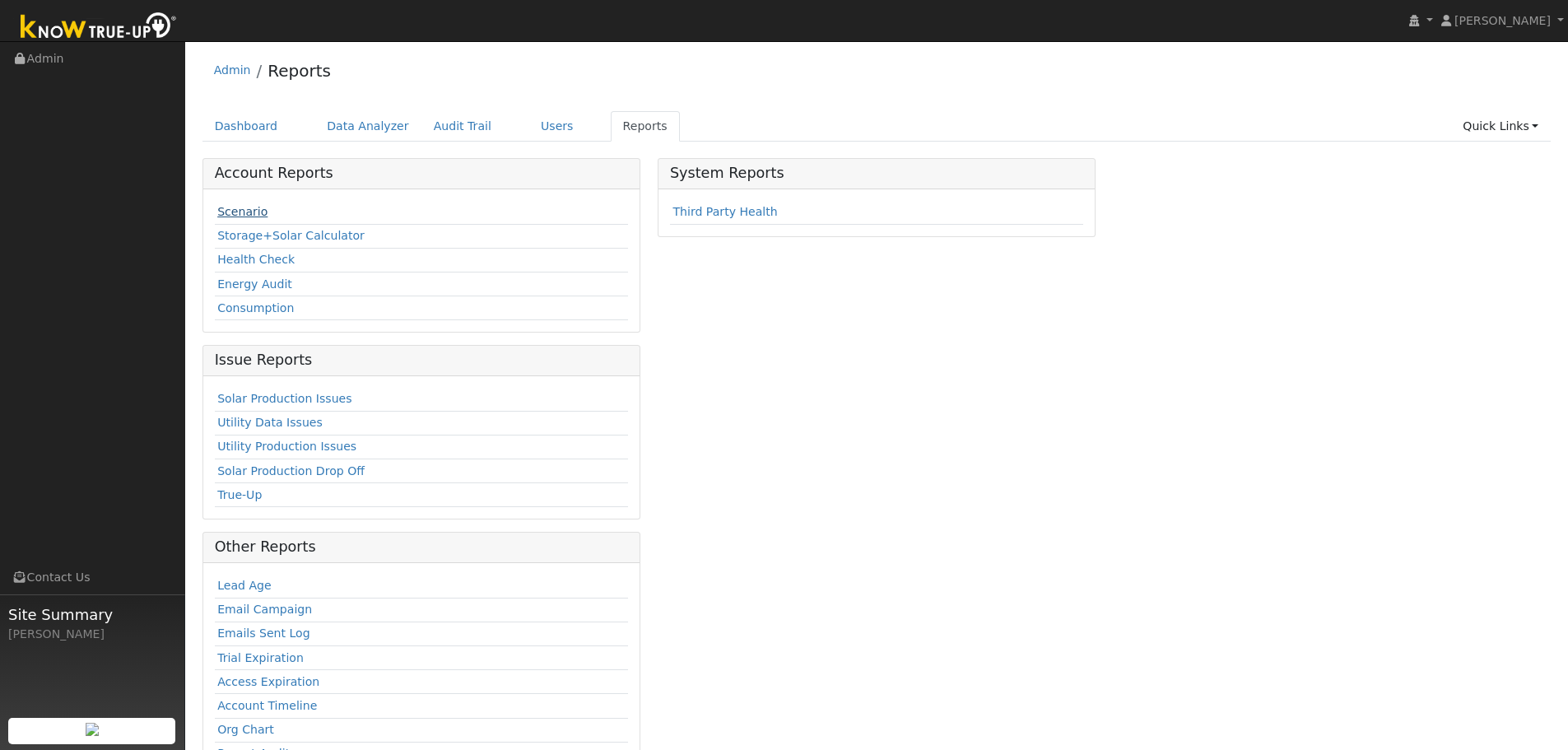
click at [230, 216] on link "Scenario" at bounding box center [242, 211] width 50 height 14
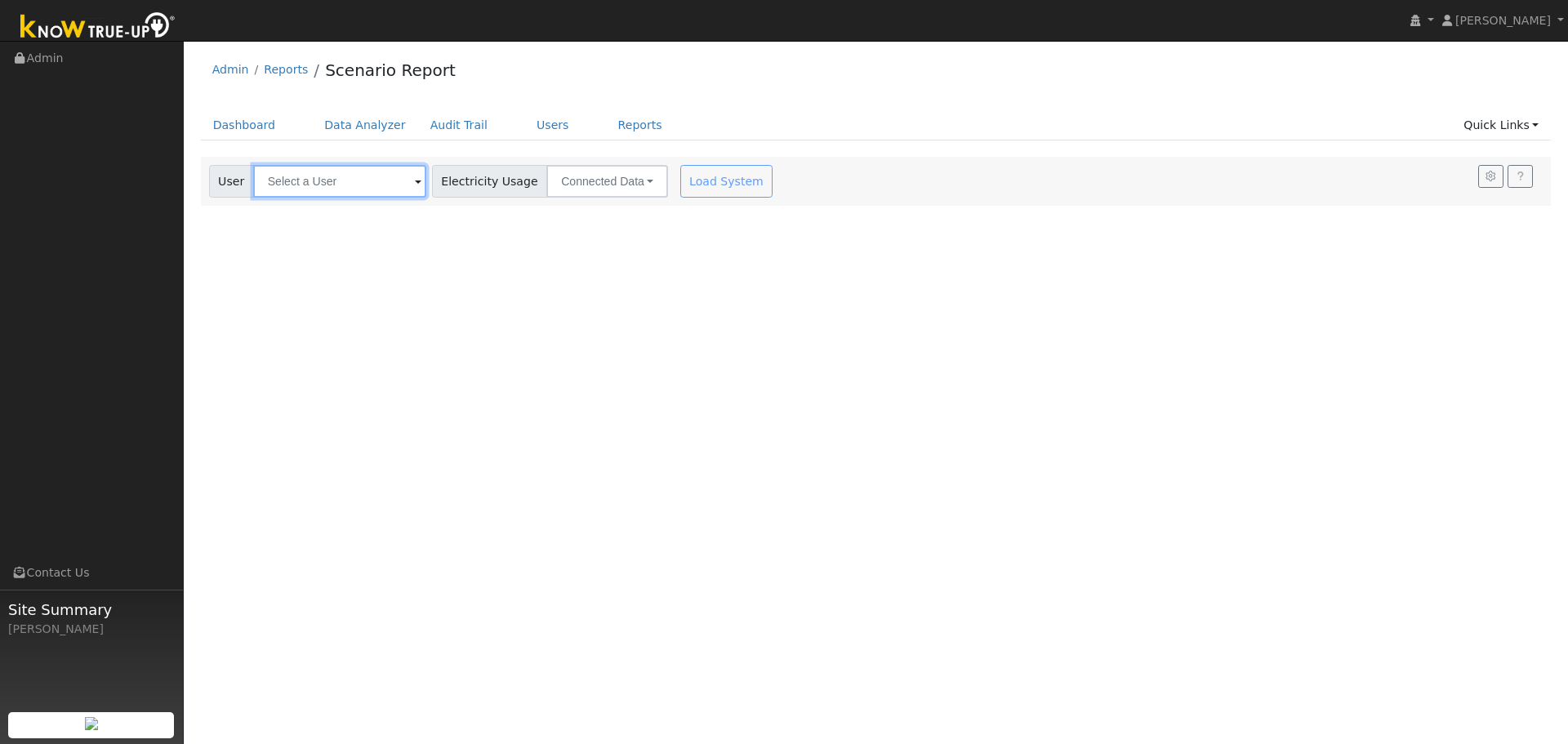
click at [331, 179] on input "text" at bounding box center [340, 181] width 173 height 33
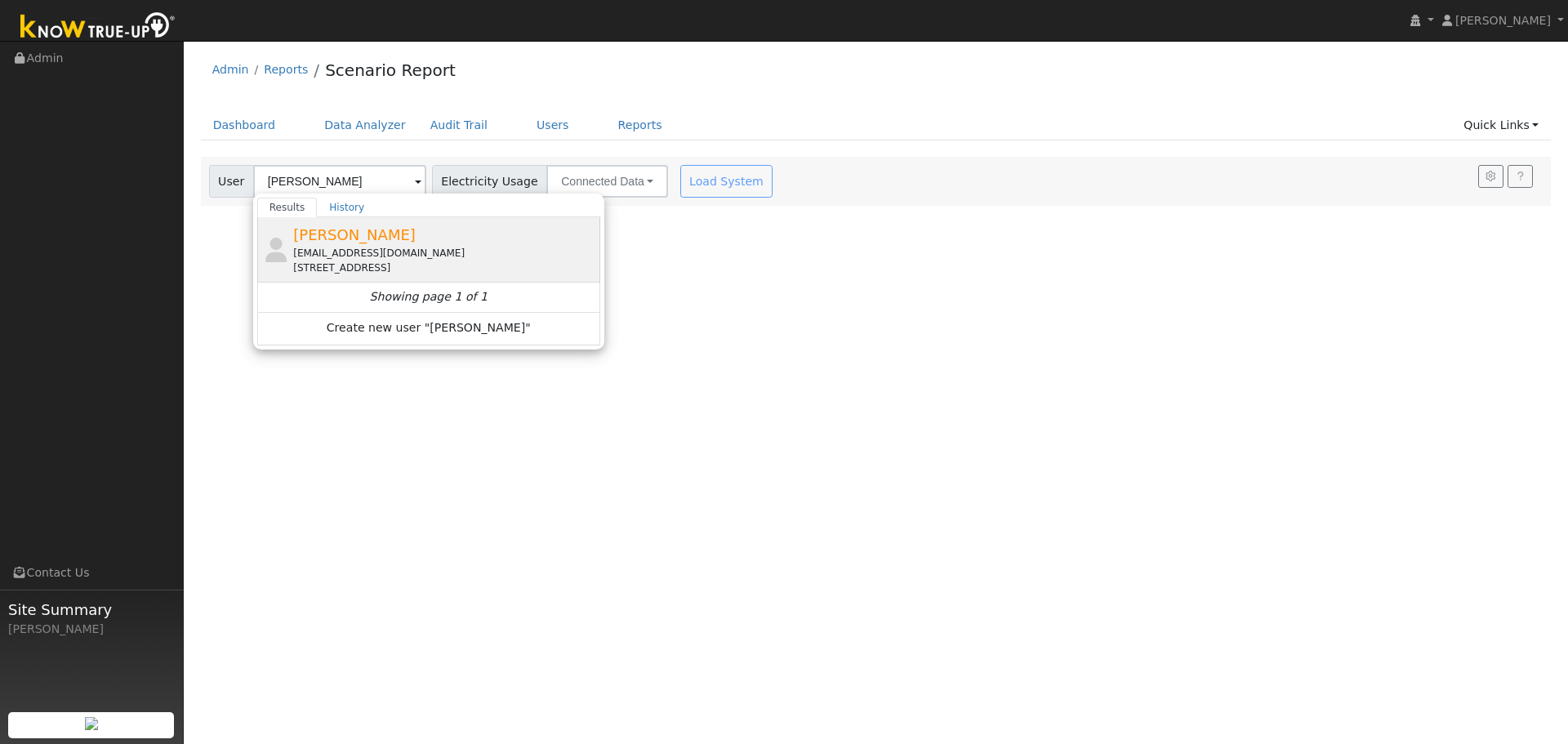
click at [338, 231] on span "[PERSON_NAME]" at bounding box center [354, 235] width 122 height 17
type input "[PERSON_NAME]"
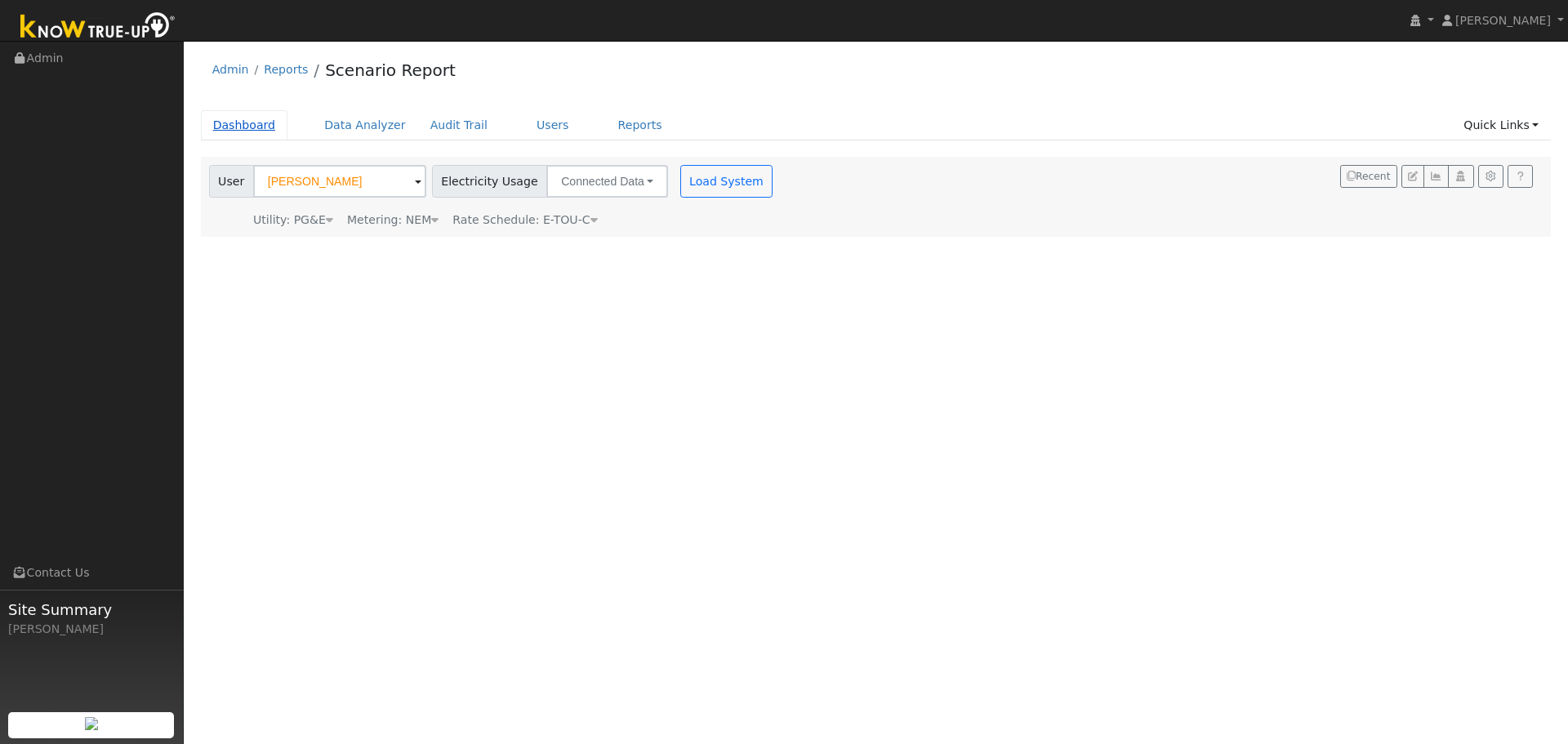
click at [246, 126] on link "Dashboard" at bounding box center [244, 125] width 87 height 30
